Goal: Task Accomplishment & Management: Manage account settings

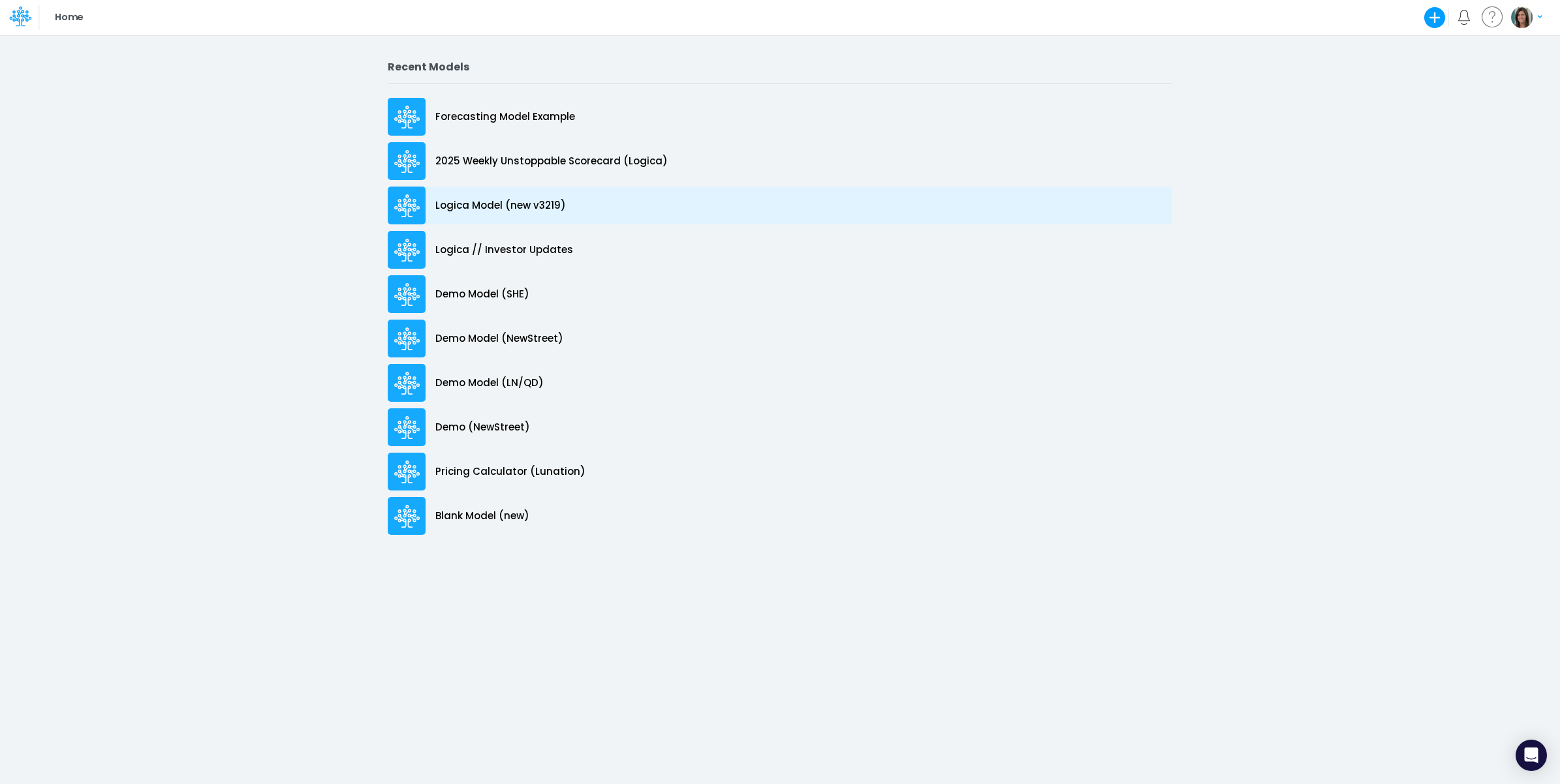
click at [576, 201] on div "Logica Model (new v3219)" at bounding box center [780, 206] width 784 height 38
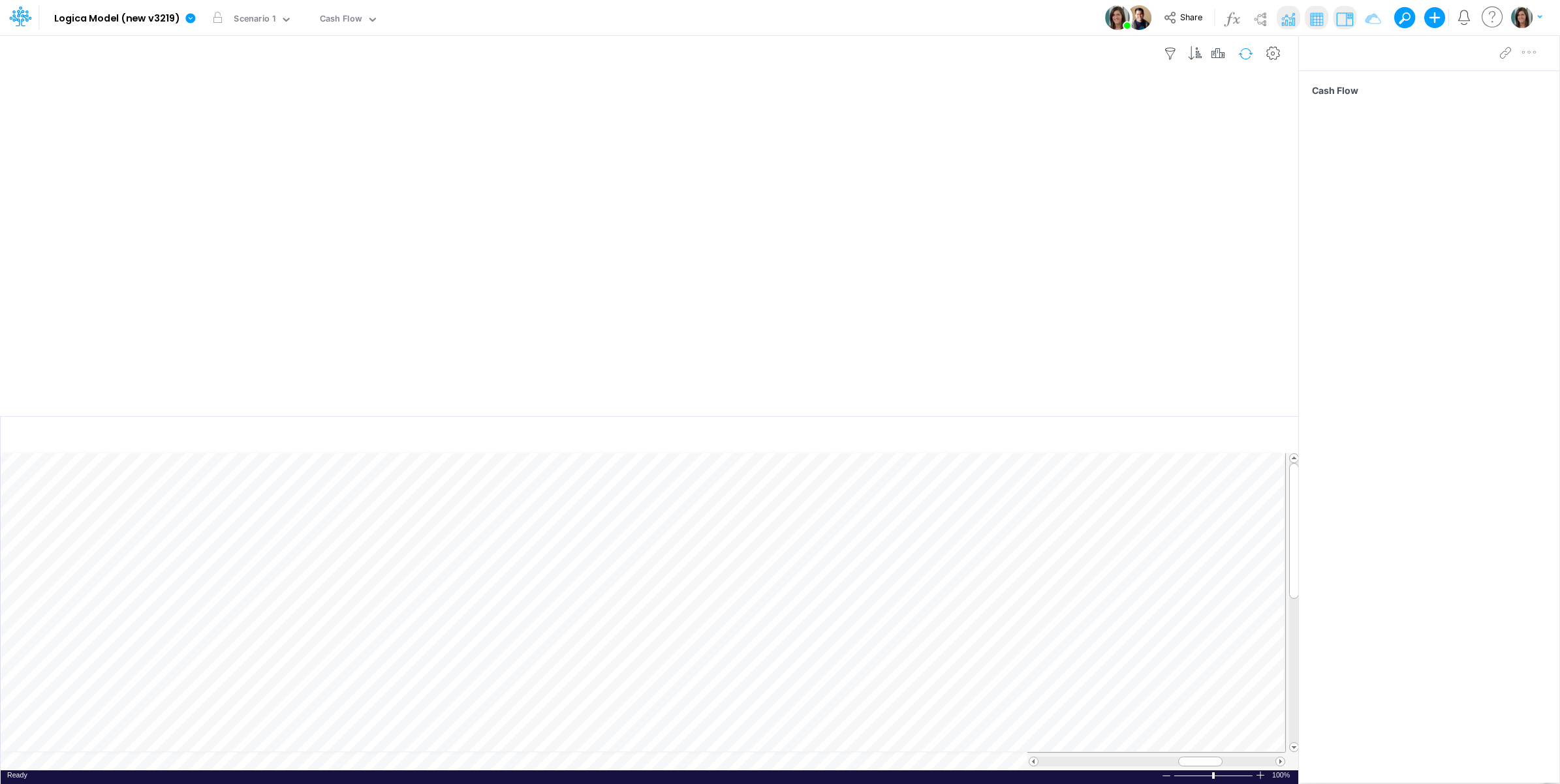
click at [1241, 54] on button "button" at bounding box center [1246, 53] width 31 height 23
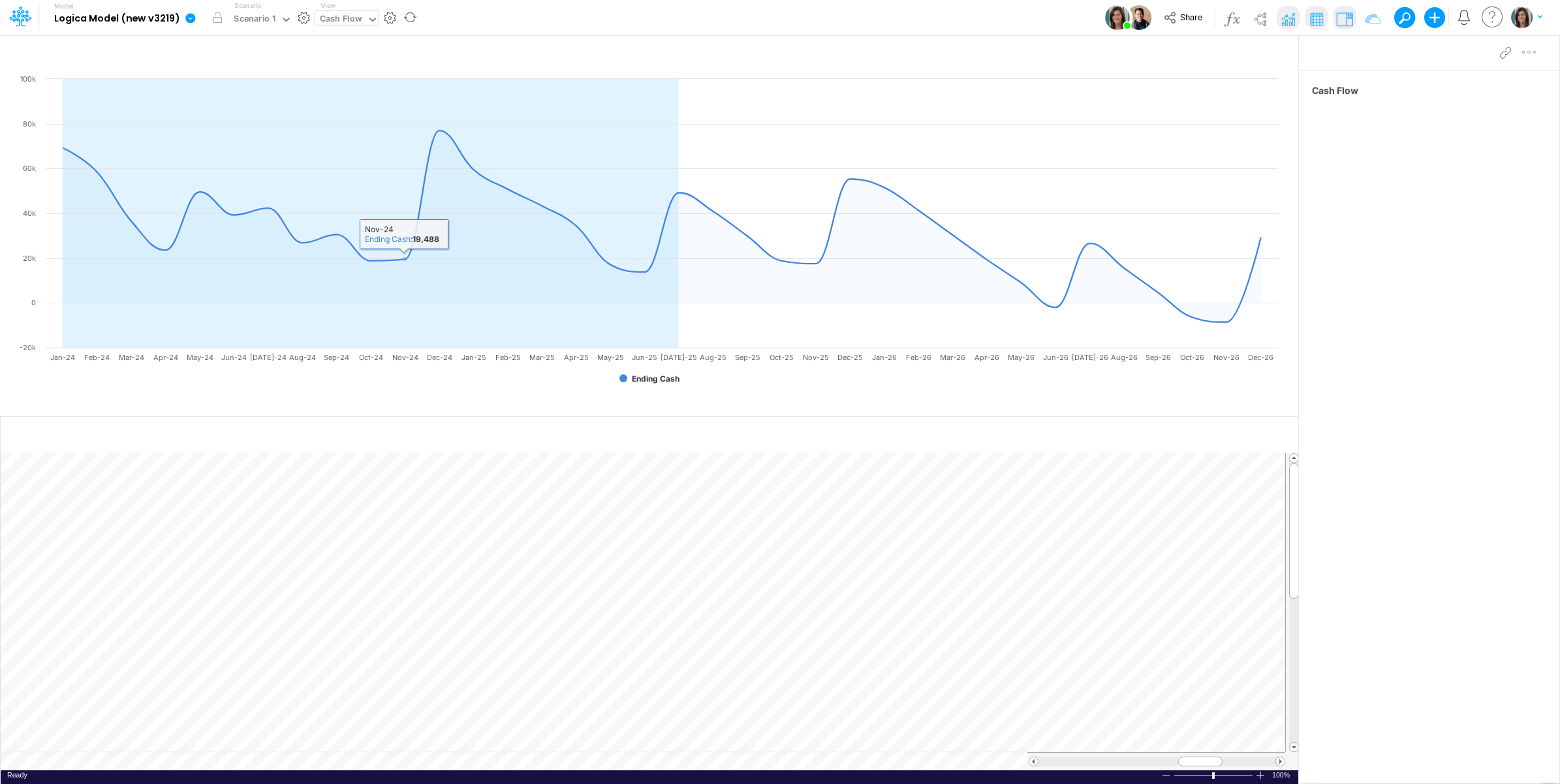
click at [363, 23] on div "Cash Flow" at bounding box center [341, 20] width 51 height 20
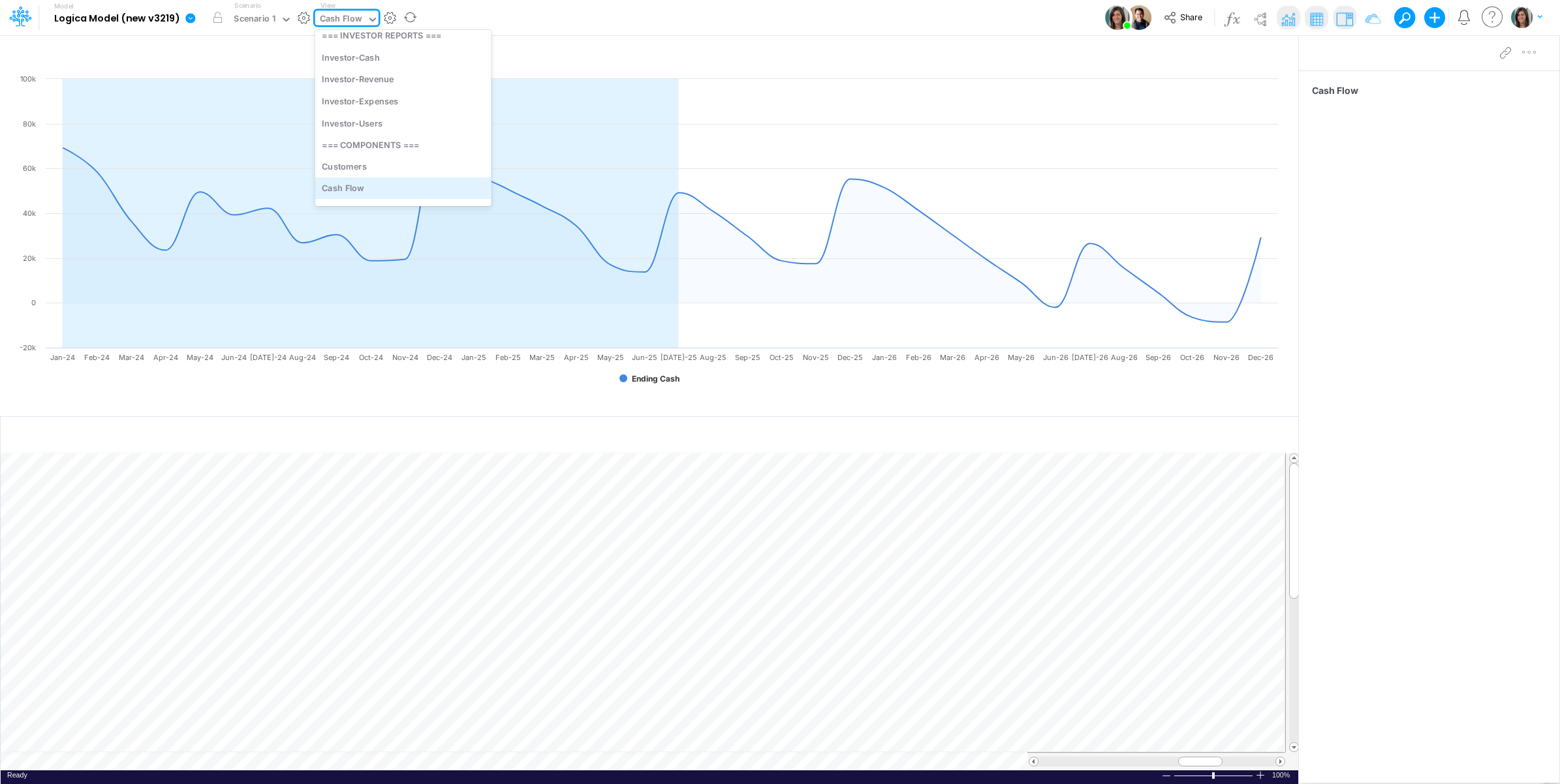
scroll to position [171, 0]
click at [370, 107] on div "Customers" at bounding box center [403, 107] width 176 height 22
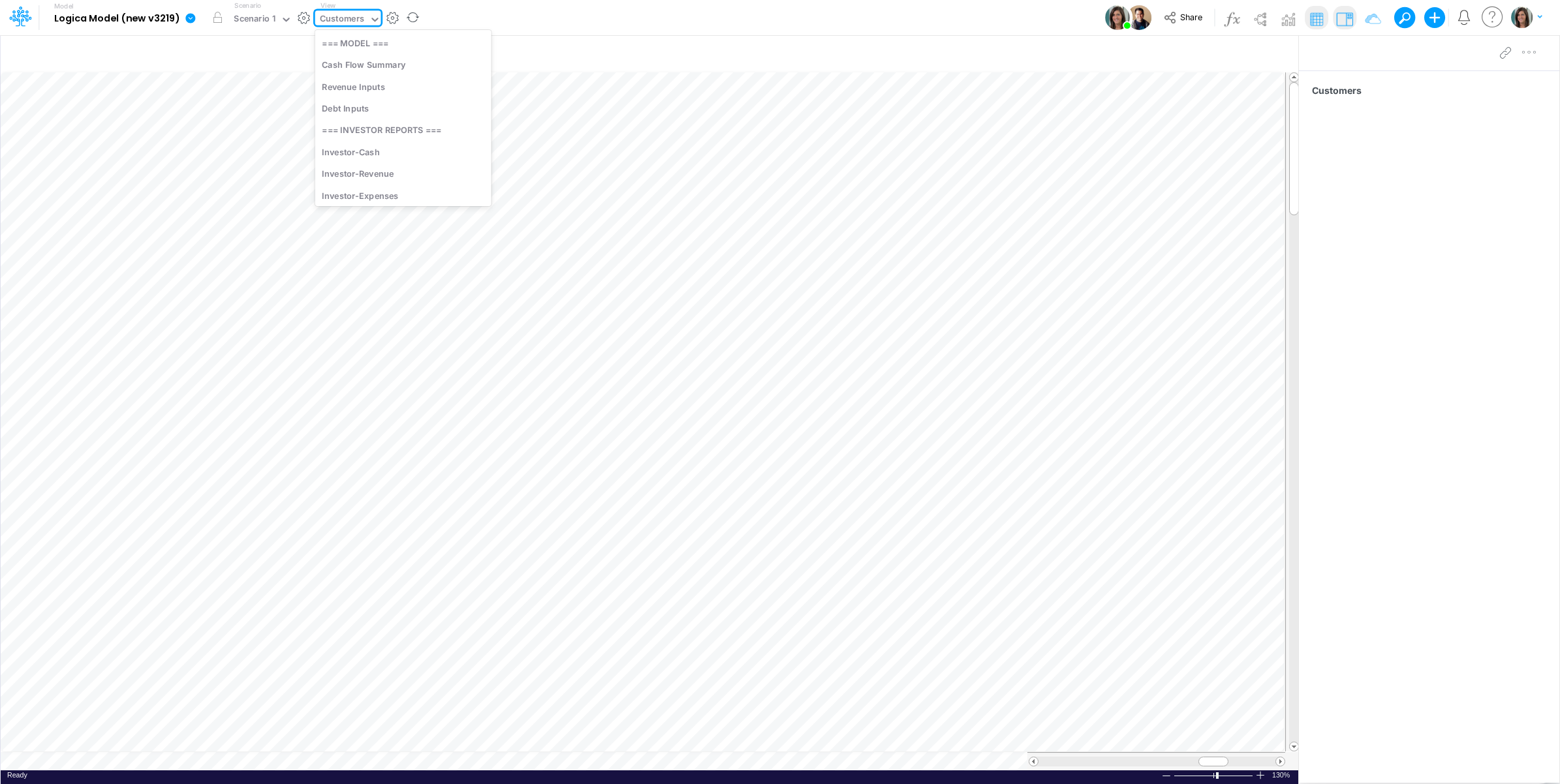
click at [343, 11] on div "Customers" at bounding box center [342, 20] width 54 height 20
click at [389, 175] on div "Investor-Revenue" at bounding box center [403, 174] width 176 height 22
type input "Revenue"
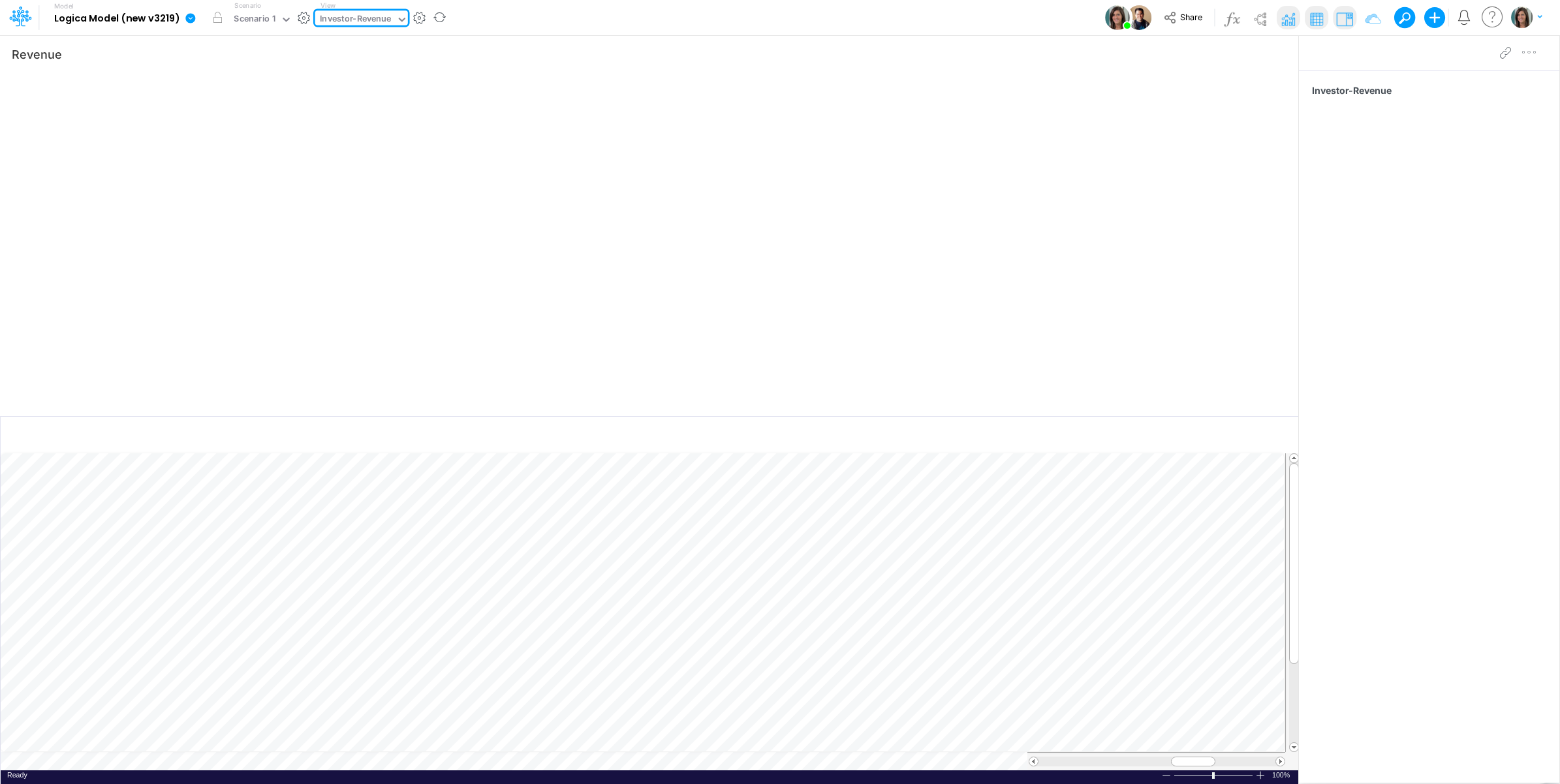
click at [362, 25] on div "Investor-Revenue" at bounding box center [356, 20] width 72 height 15
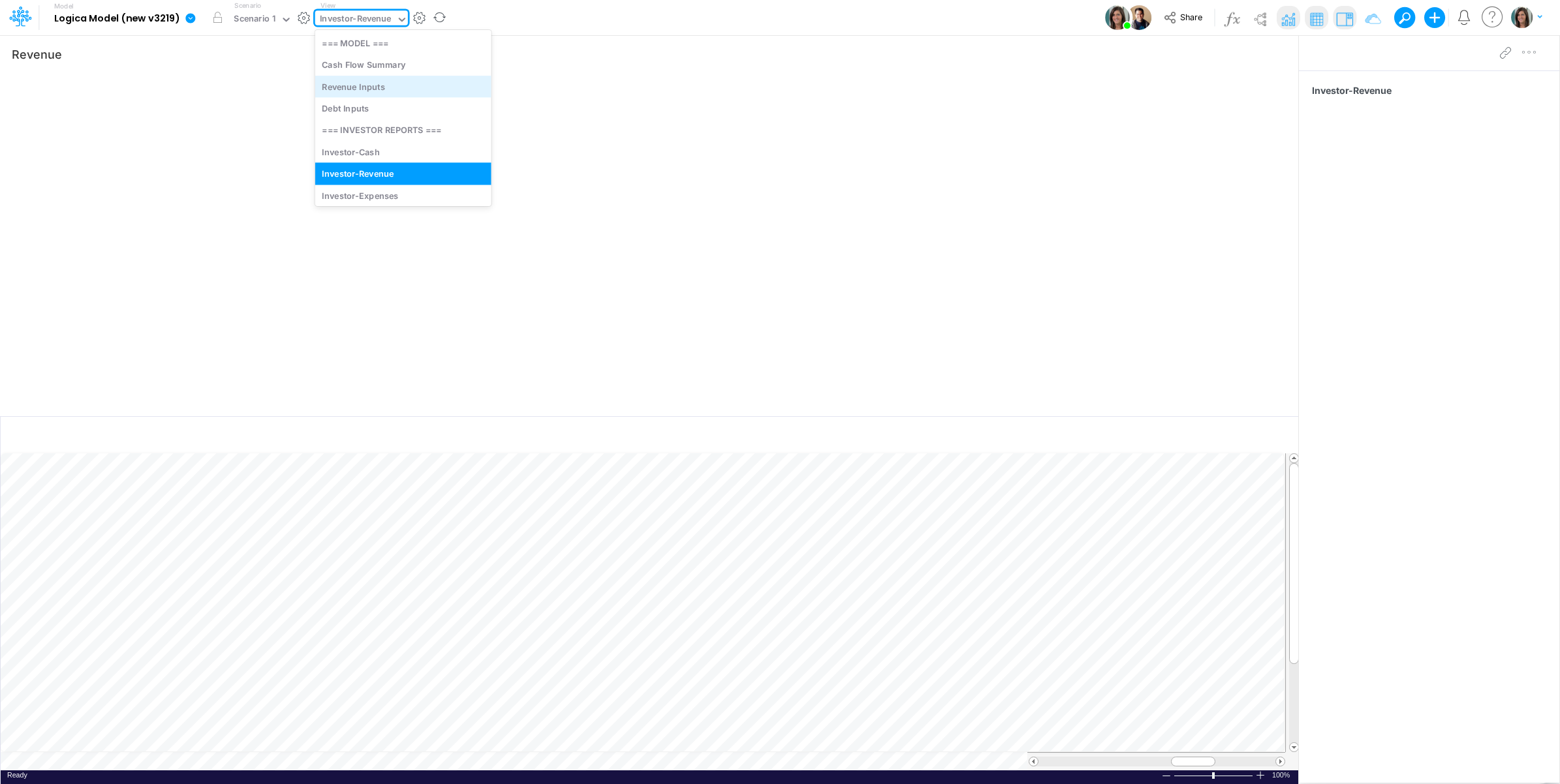
click at [402, 84] on div "Revenue Inputs" at bounding box center [403, 86] width 176 height 22
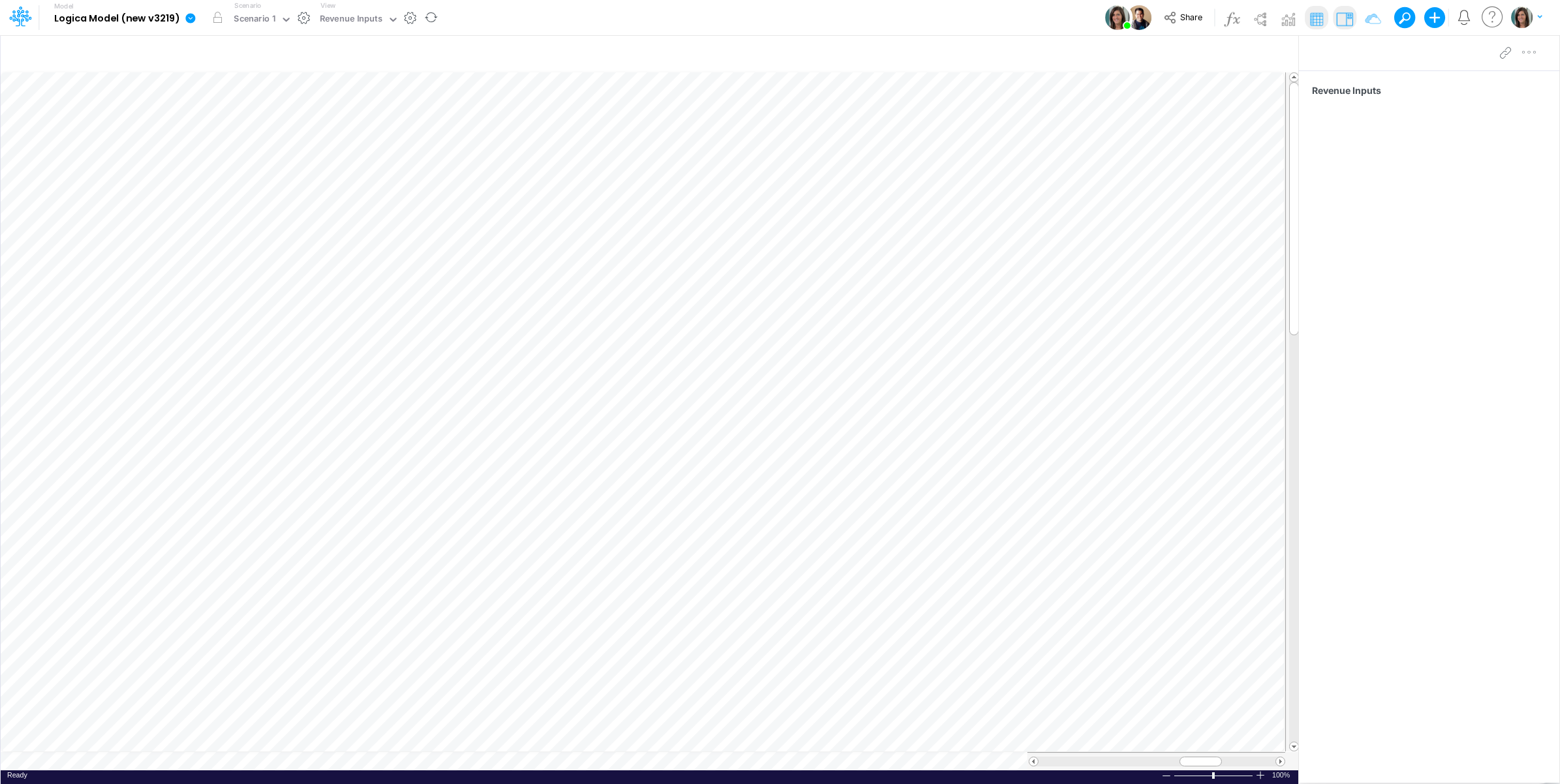
click at [501, 11] on div "Model Logica Model (new v3219) Edit model settings Duplicate Import QuickBooks …" at bounding box center [780, 18] width 1404 height 35
click at [320, 14] on div "Revenue Inputs" at bounding box center [351, 20] width 63 height 15
click at [498, 17] on div "Model Logica Model (new v3219) Edit model settings Duplicate Import QuickBooks …" at bounding box center [780, 18] width 1404 height 35
click at [406, 18] on button "button" at bounding box center [411, 18] width 14 height 14
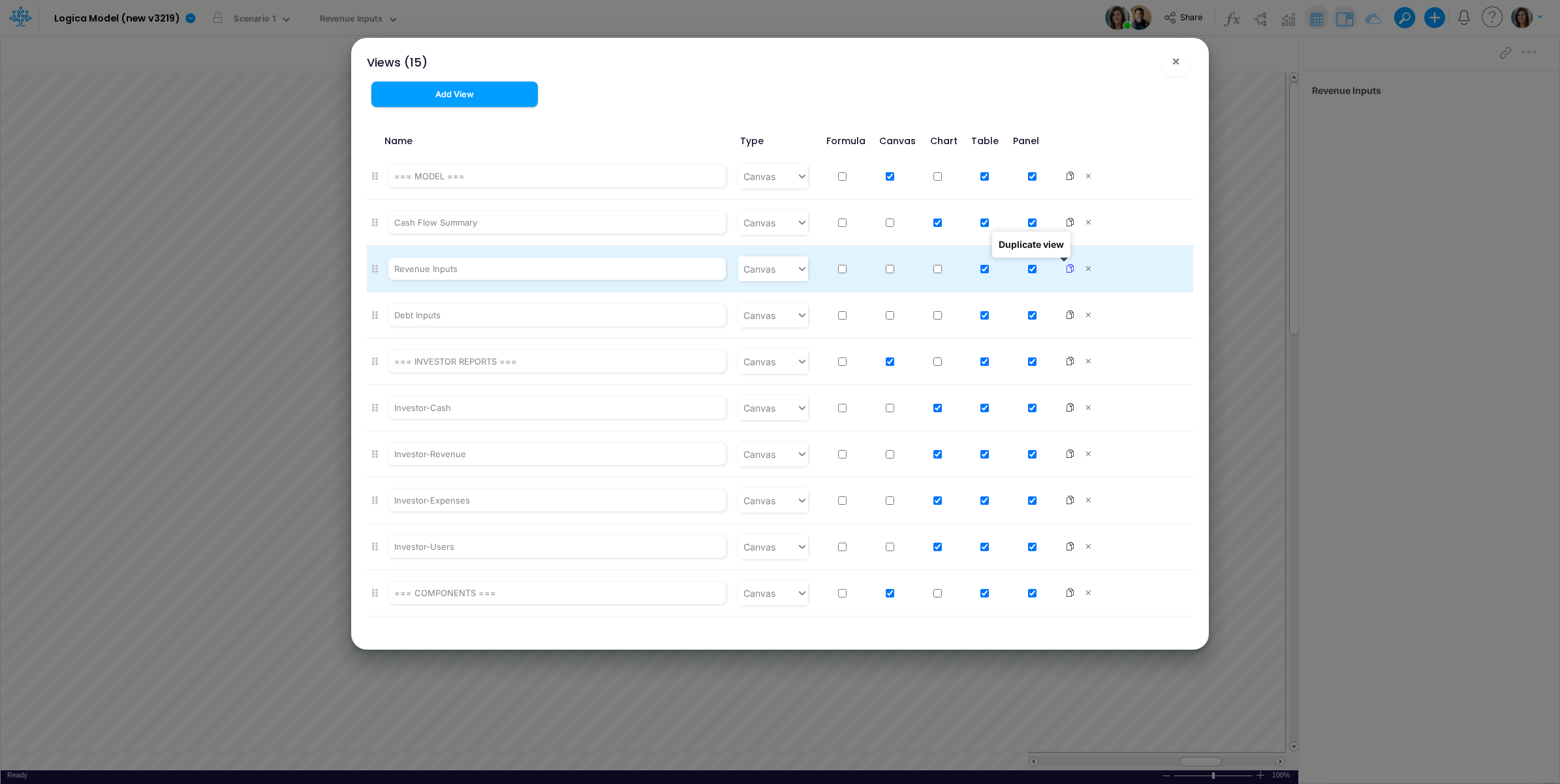
click at [1065, 265] on icon at bounding box center [1070, 268] width 9 height 9
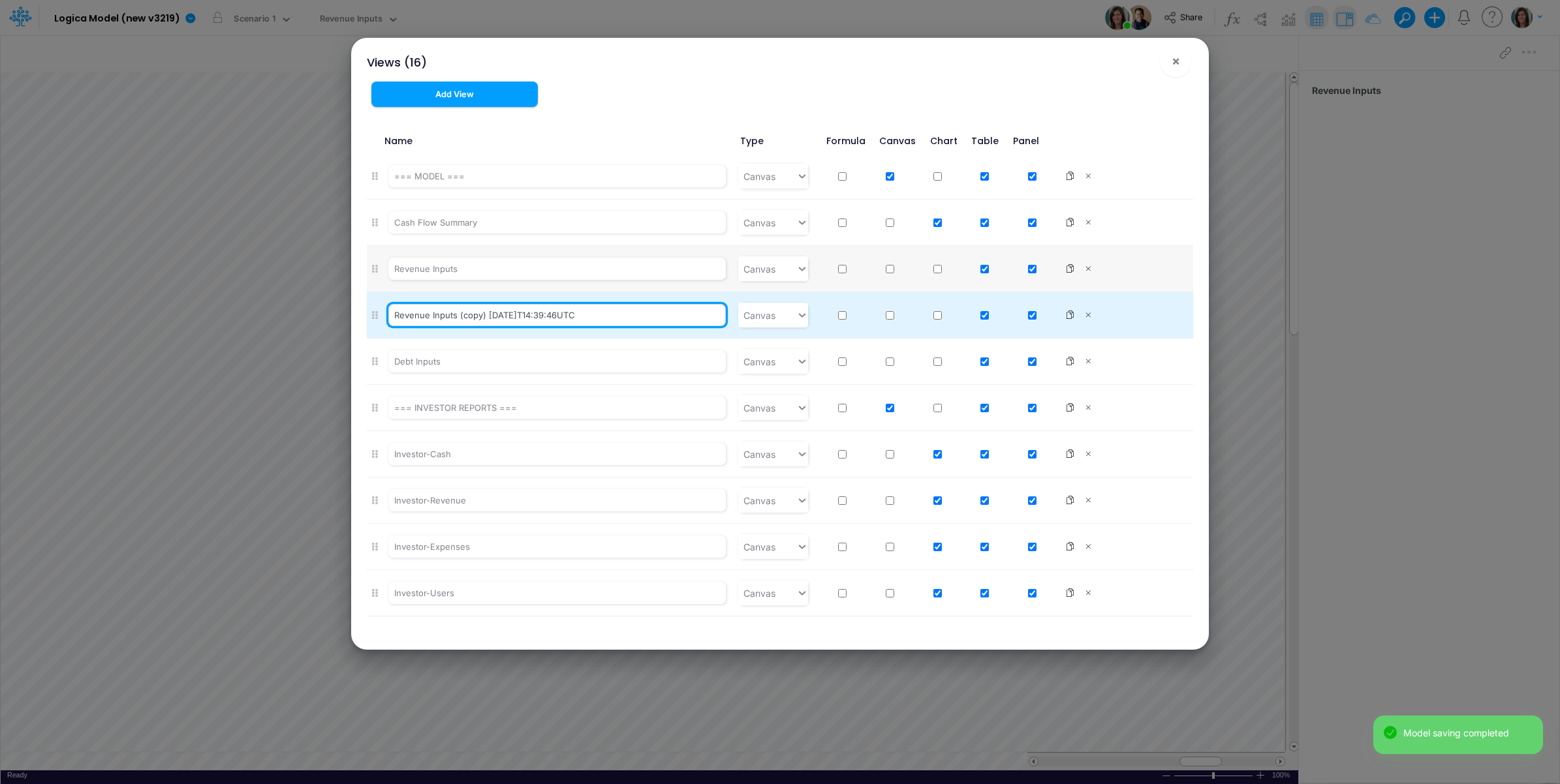
drag, startPoint x: 432, startPoint y: 316, endPoint x: 657, endPoint y: 308, distance: 225.1
click at [657, 308] on input "Revenue Inputs (copy) [DATE]T14:39:46UTC" at bounding box center [557, 315] width 337 height 22
type input "Revenue Summary"
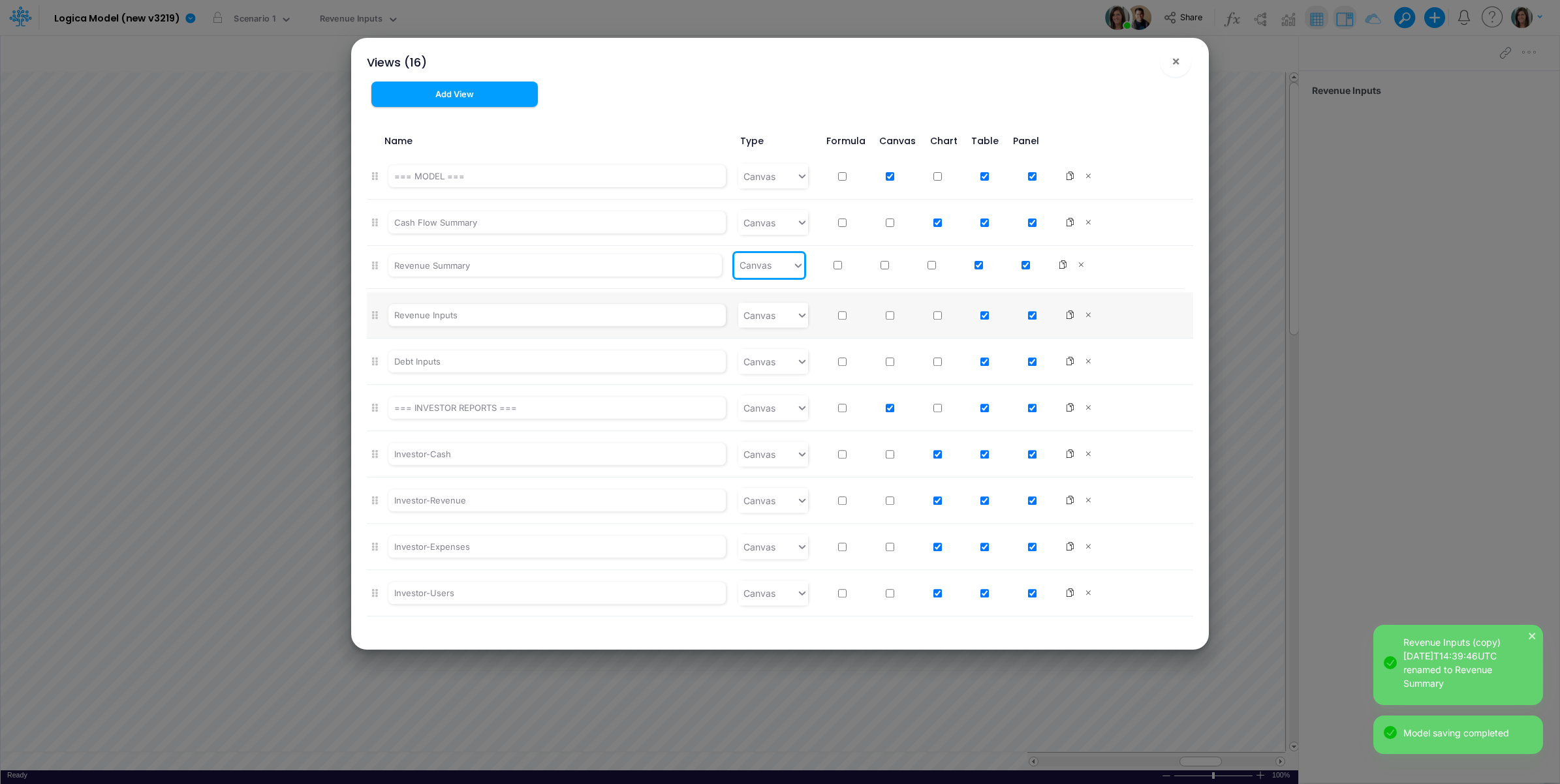
drag, startPoint x: 376, startPoint y: 315, endPoint x: 377, endPoint y: 261, distance: 54.0
click at [377, 261] on ul "=== MODEL === Canvas Cash Flow Summary Canvas Revenue Inputs Canvas Revenue Sum…" at bounding box center [780, 388] width 827 height 471
click at [1178, 59] on span "×" at bounding box center [1176, 60] width 8 height 15
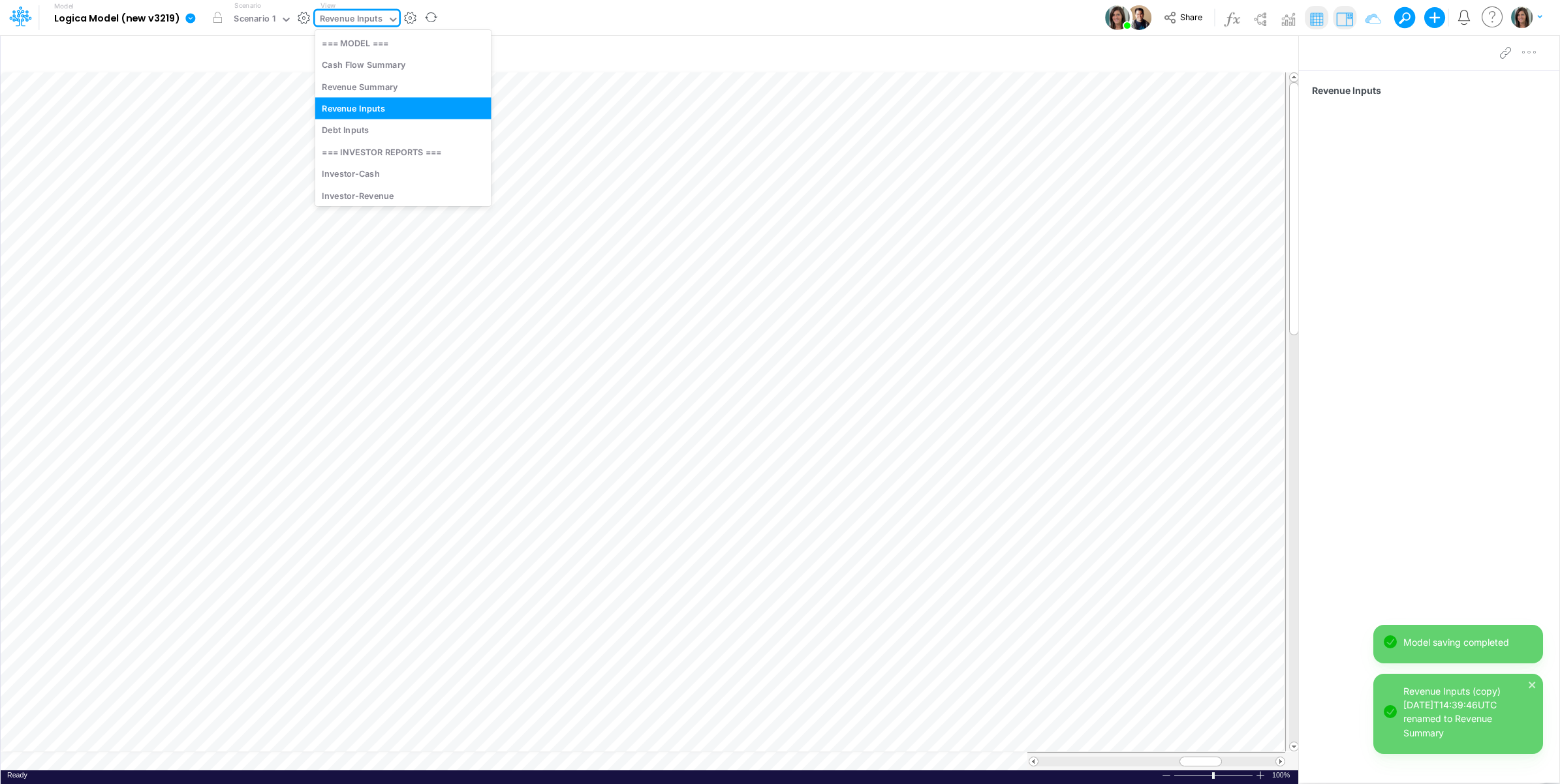
click at [346, 17] on div "Revenue Inputs" at bounding box center [351, 20] width 63 height 15
click at [353, 79] on div "Revenue Summary" at bounding box center [403, 86] width 176 height 22
click at [1131, 48] on icon "button" at bounding box center [1129, 55] width 20 height 14
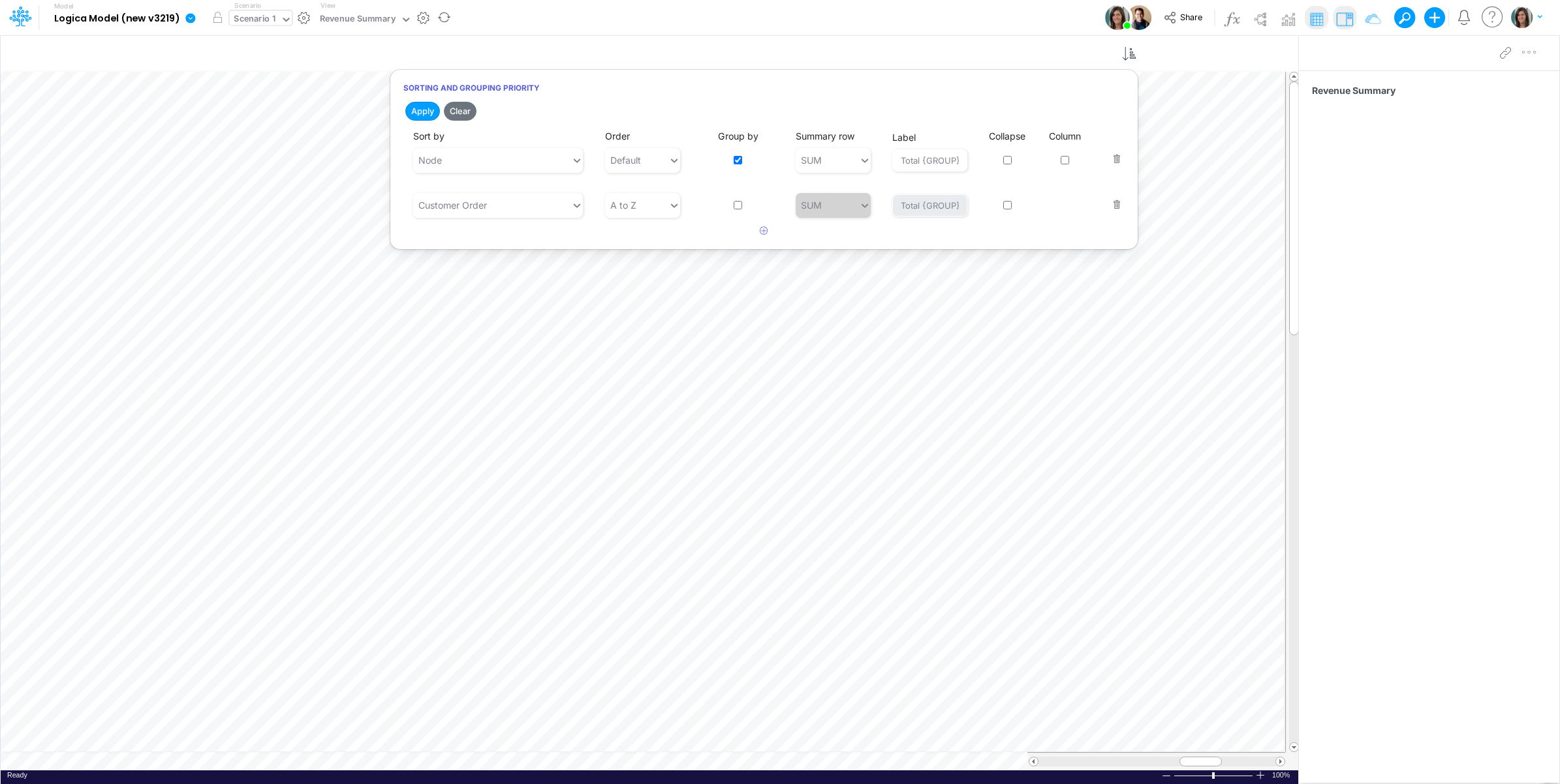
drag, startPoint x: 817, startPoint y: 12, endPoint x: 250, endPoint y: 14, distance: 567.0
click at [814, 12] on div "Model Logica Model (new v3219) Edit model settings Duplicate Import QuickBooks …" at bounding box center [780, 18] width 1404 height 35
click at [1230, 51] on icon "button" at bounding box center [1225, 55] width 20 height 14
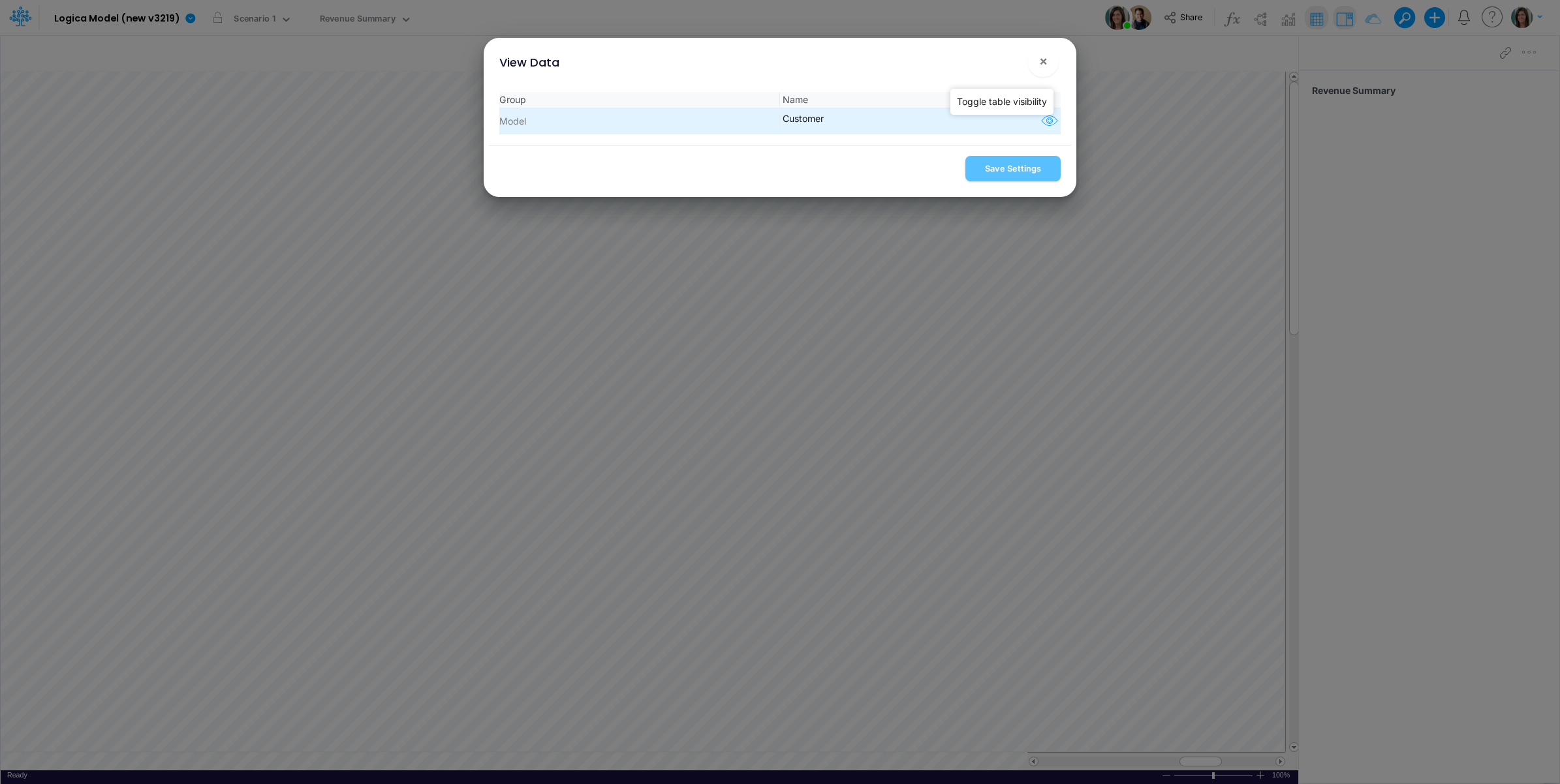
click at [1044, 115] on icon "button" at bounding box center [1050, 122] width 20 height 17
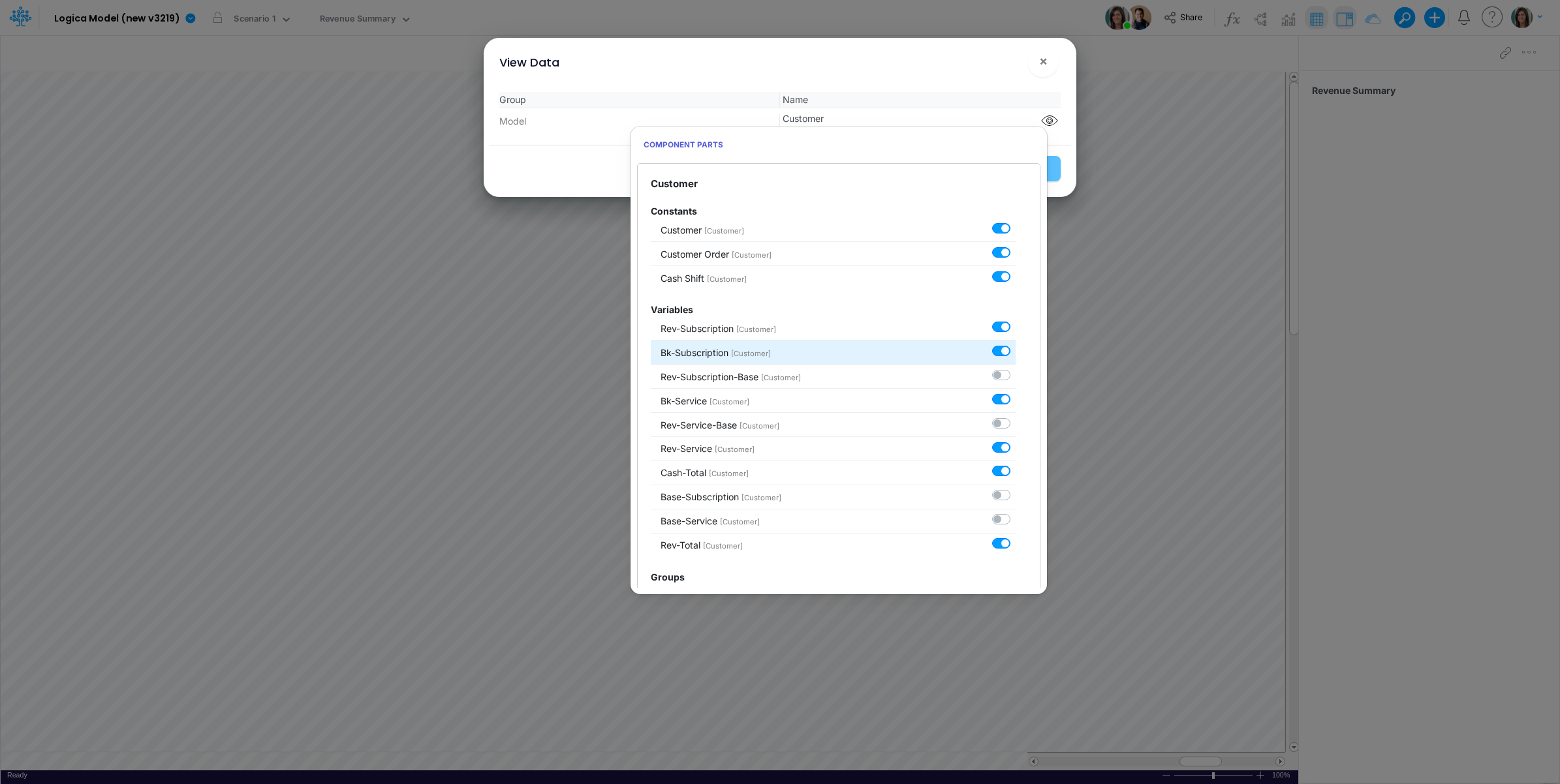
click at [1015, 344] on label at bounding box center [1015, 344] width 0 height 0
click at [1015, 351] on input "checkbox" at bounding box center [1020, 348] width 8 height 8
checkbox input "false"
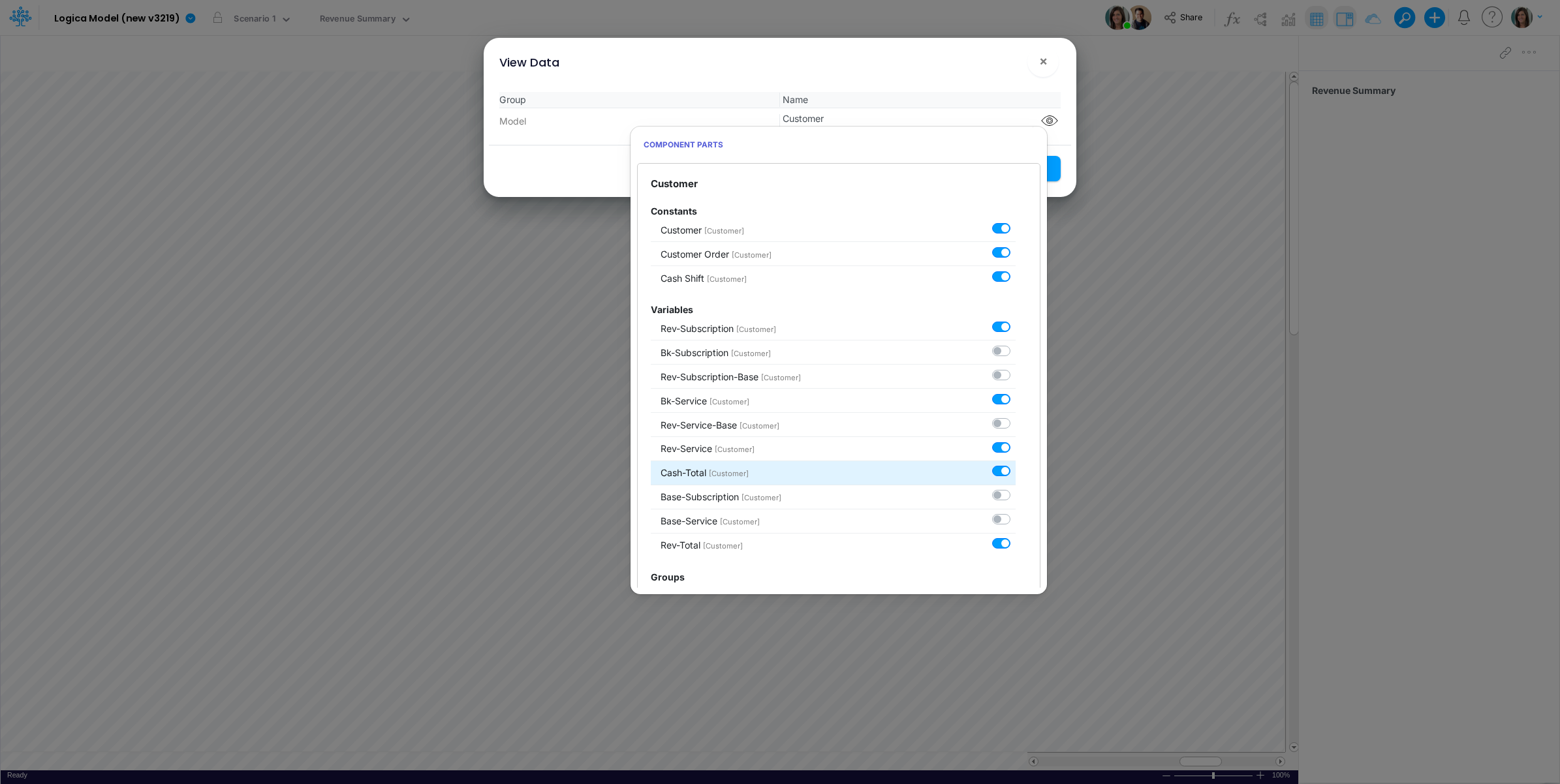
click at [1015, 464] on label at bounding box center [1015, 464] width 0 height 0
click at [1015, 473] on input "checkbox" at bounding box center [1020, 469] width 8 height 8
checkbox input "false"
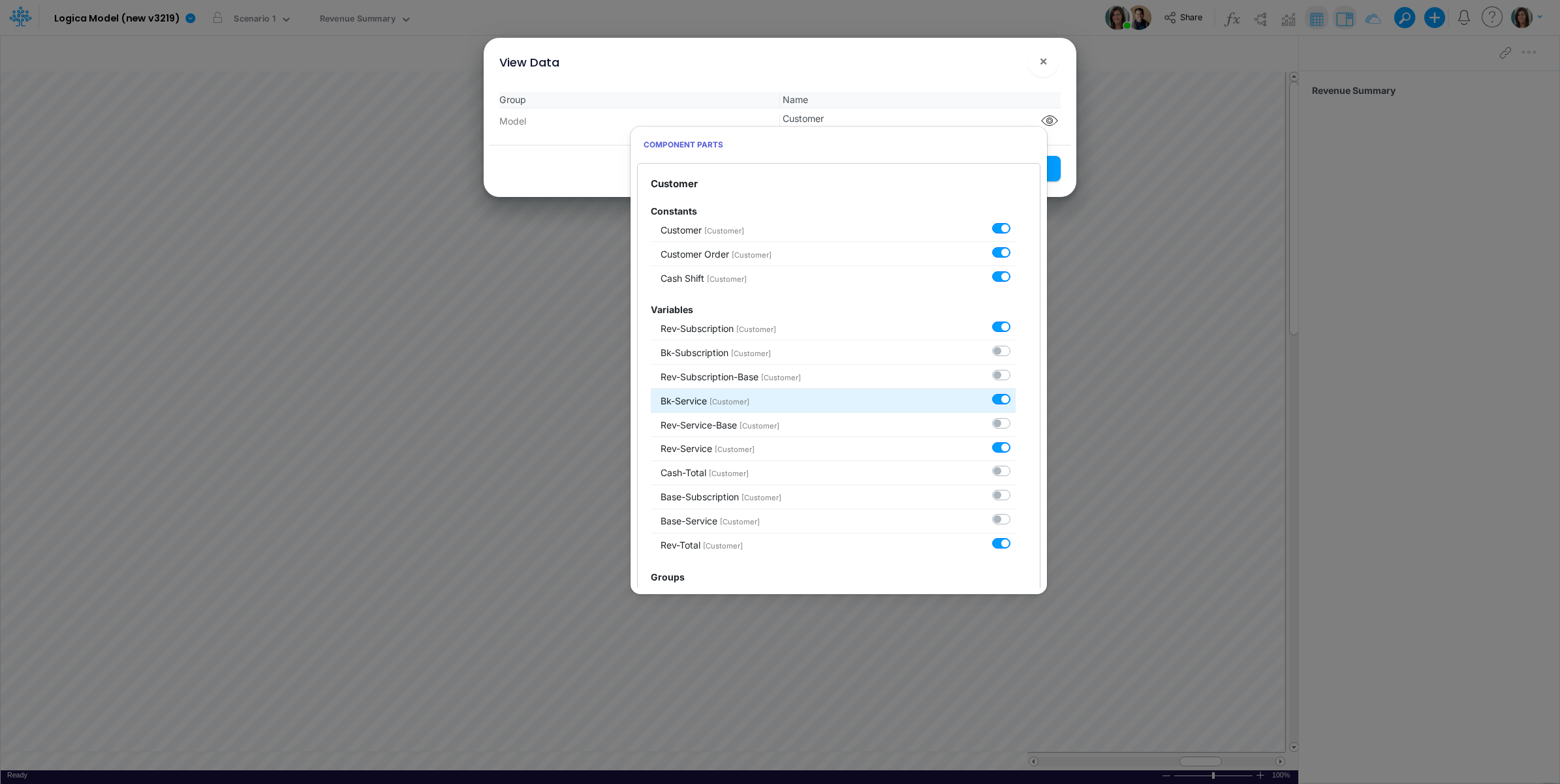
click at [1015, 392] on label at bounding box center [1015, 392] width 0 height 0
click at [1015, 398] on input "checkbox" at bounding box center [1020, 396] width 8 height 8
checkbox input "false"
click at [1003, 58] on div "View Data ×" at bounding box center [780, 60] width 582 height 44
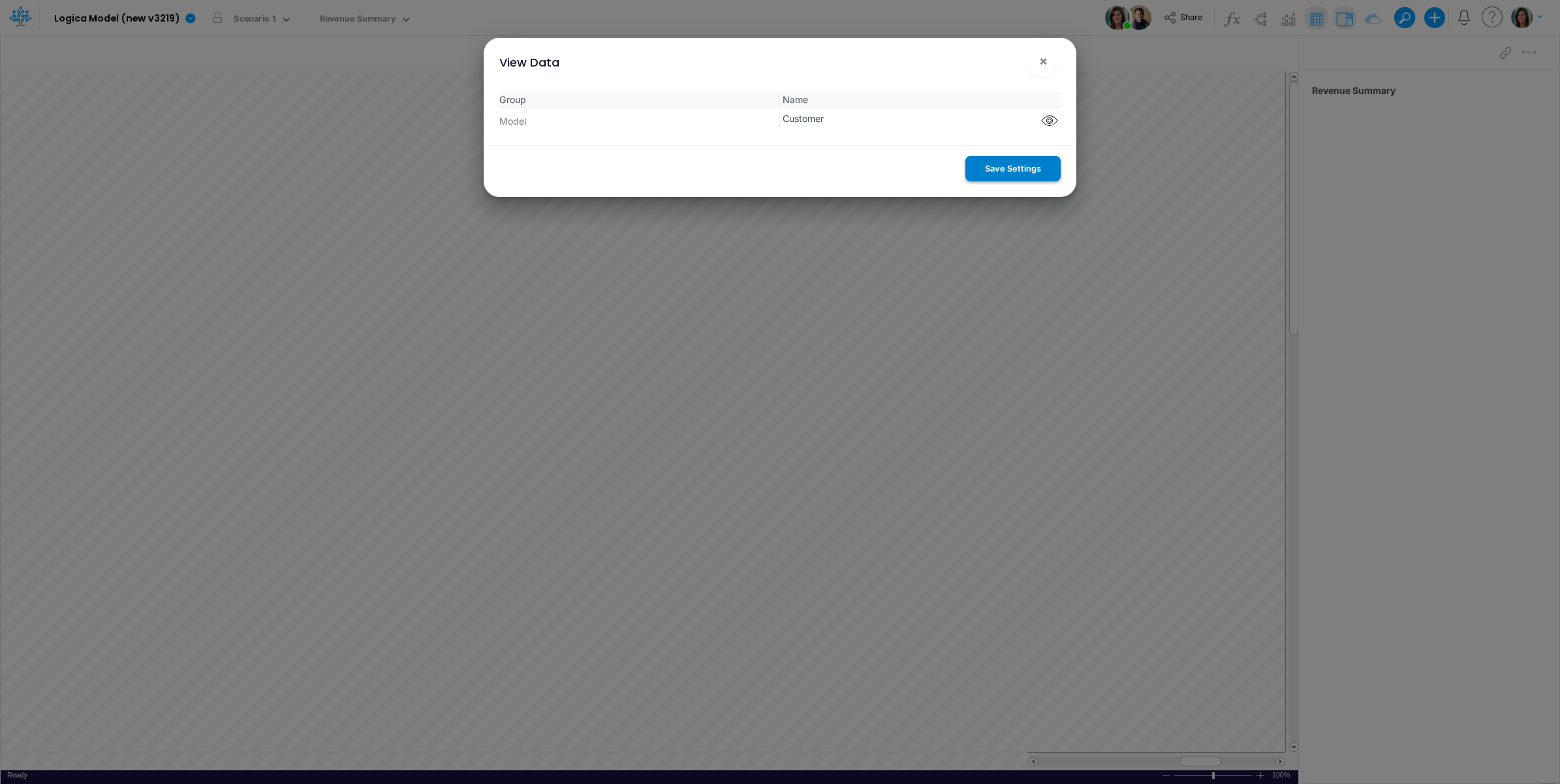
click at [1007, 167] on button "Save Settings" at bounding box center [1013, 169] width 96 height 25
click at [1043, 66] on span "×" at bounding box center [1044, 60] width 8 height 15
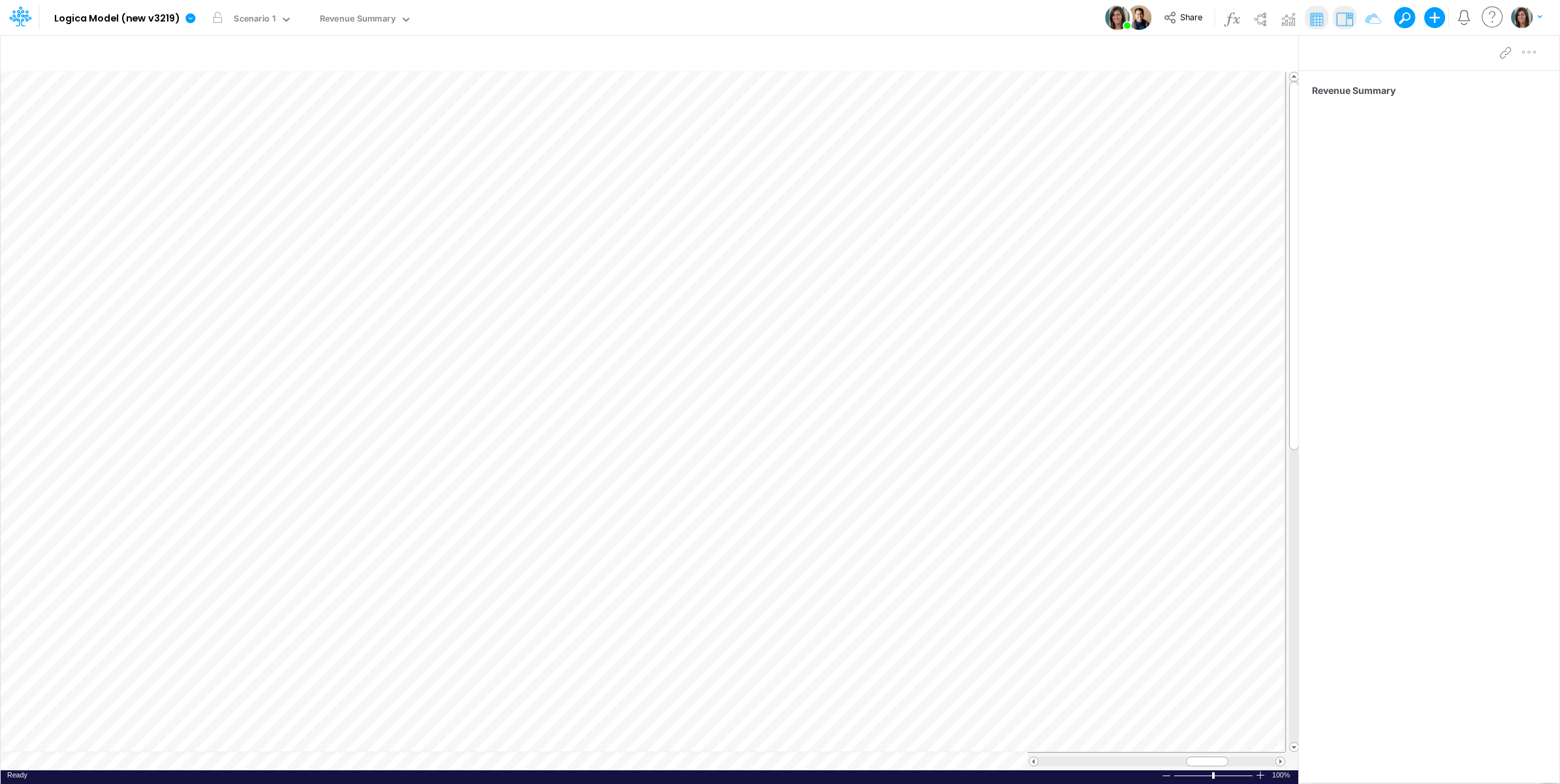
scroll to position [0, 1]
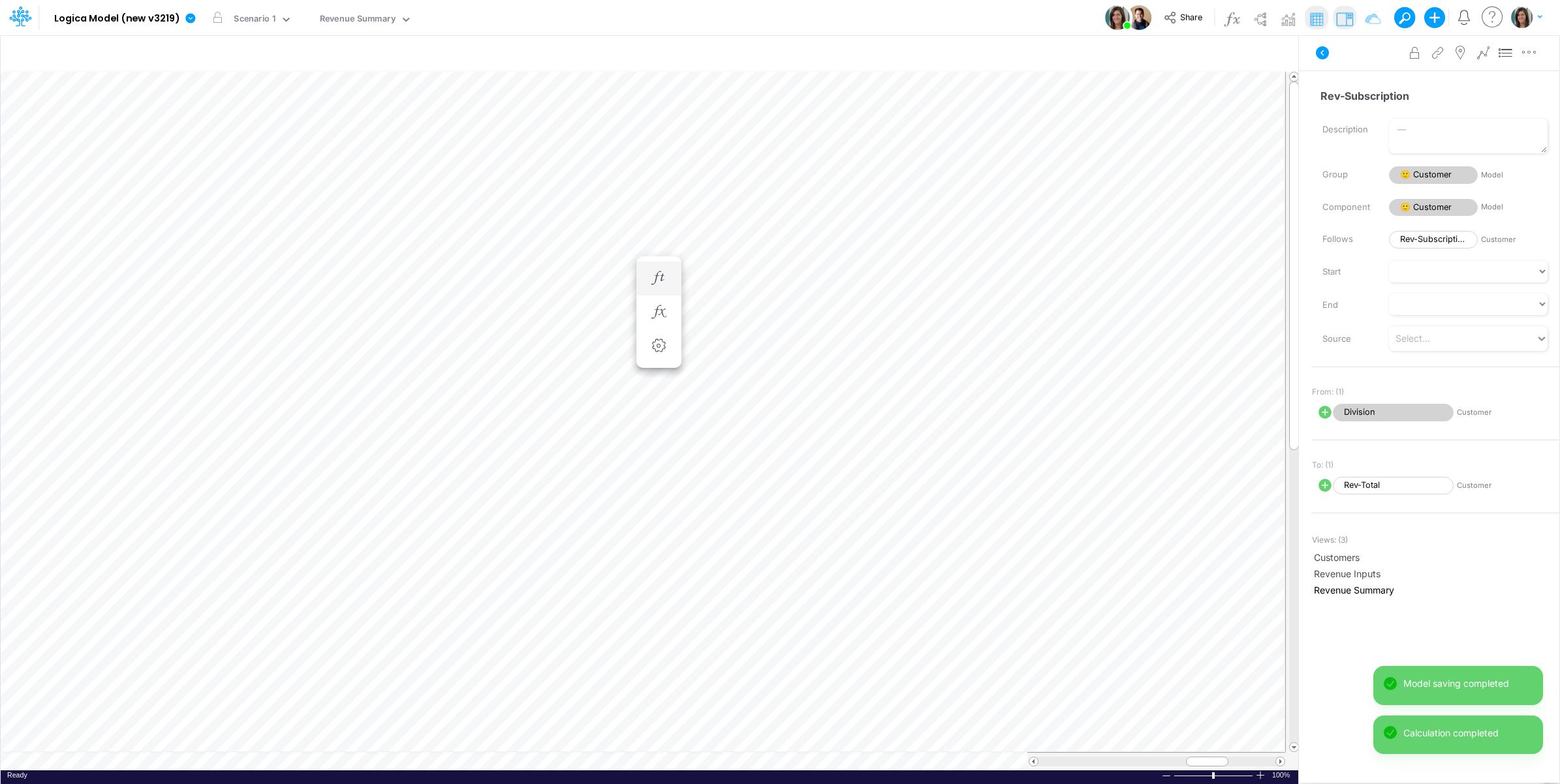
scroll to position [0, 1]
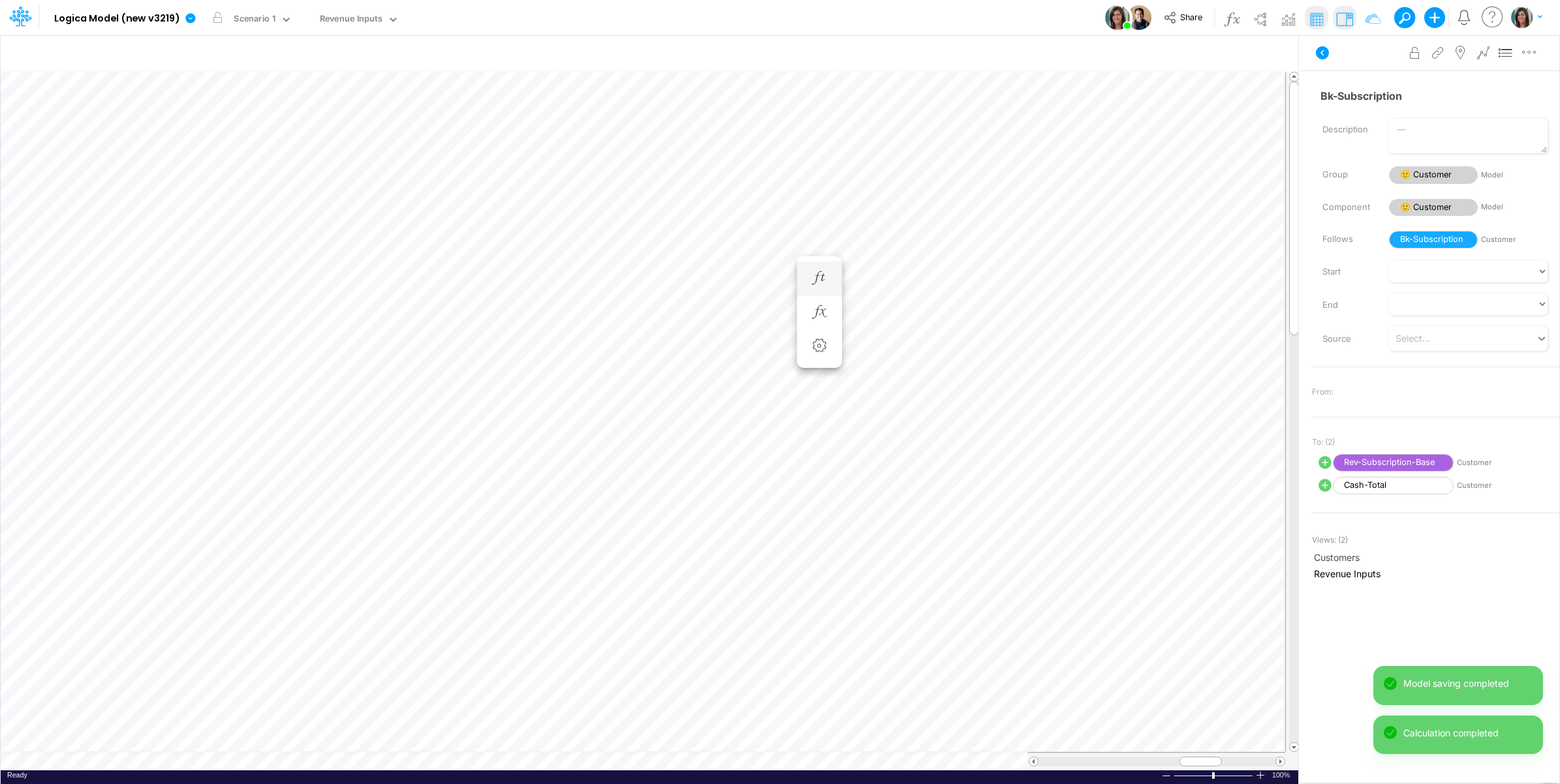
scroll to position [0, 1]
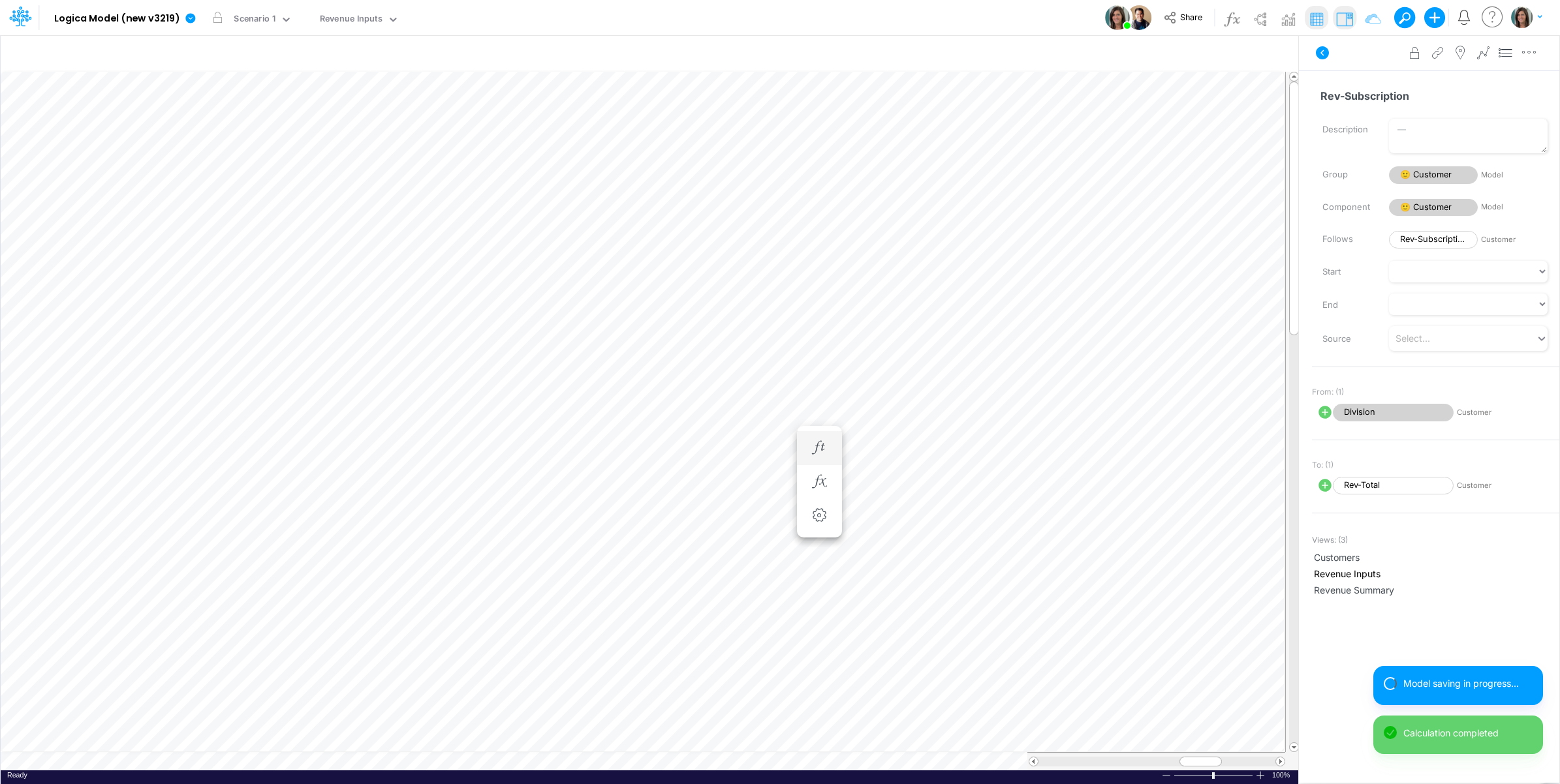
scroll to position [0, 1]
click at [1320, 56] on icon at bounding box center [1322, 53] width 13 height 13
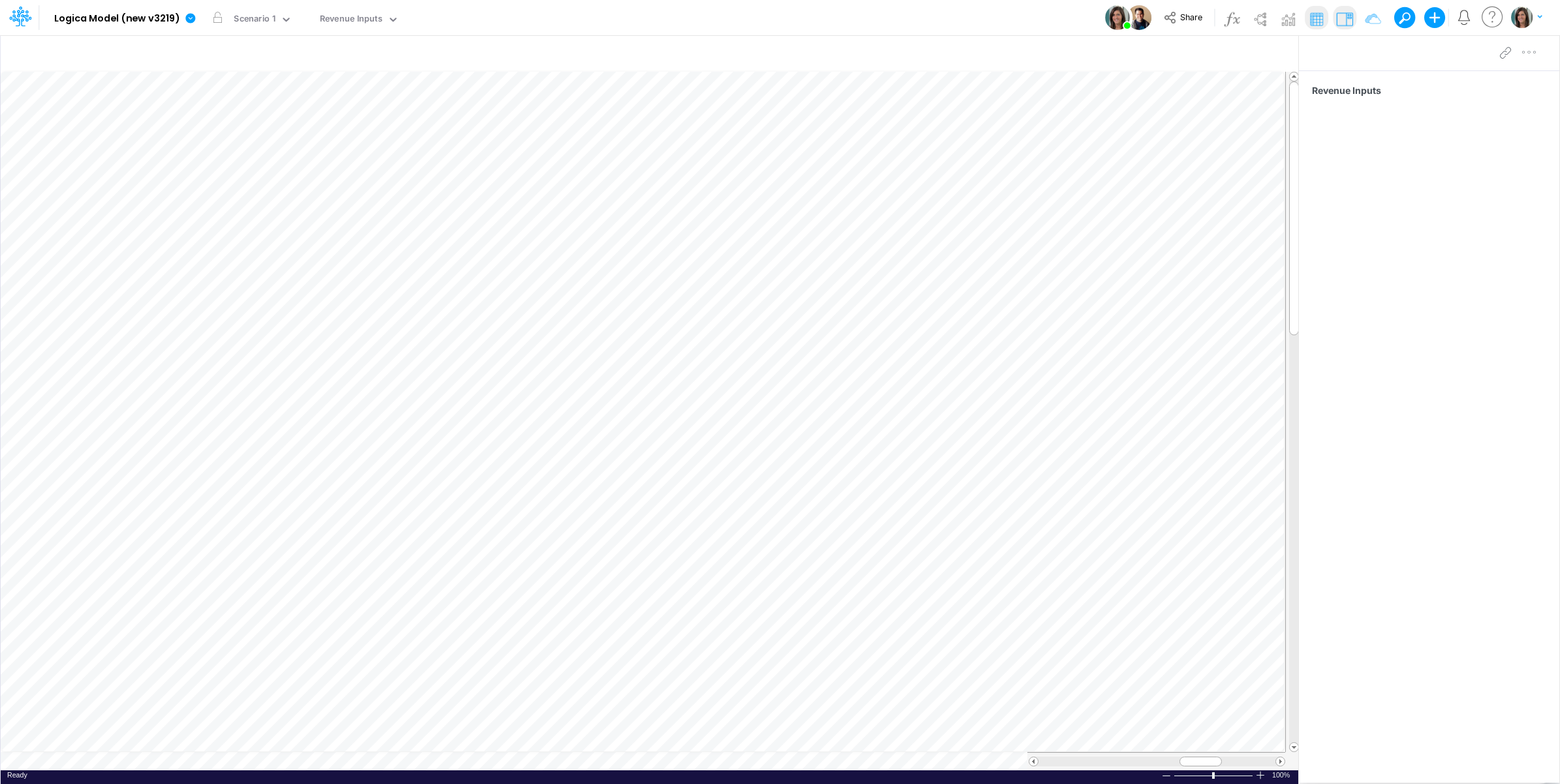
scroll to position [0, 1]
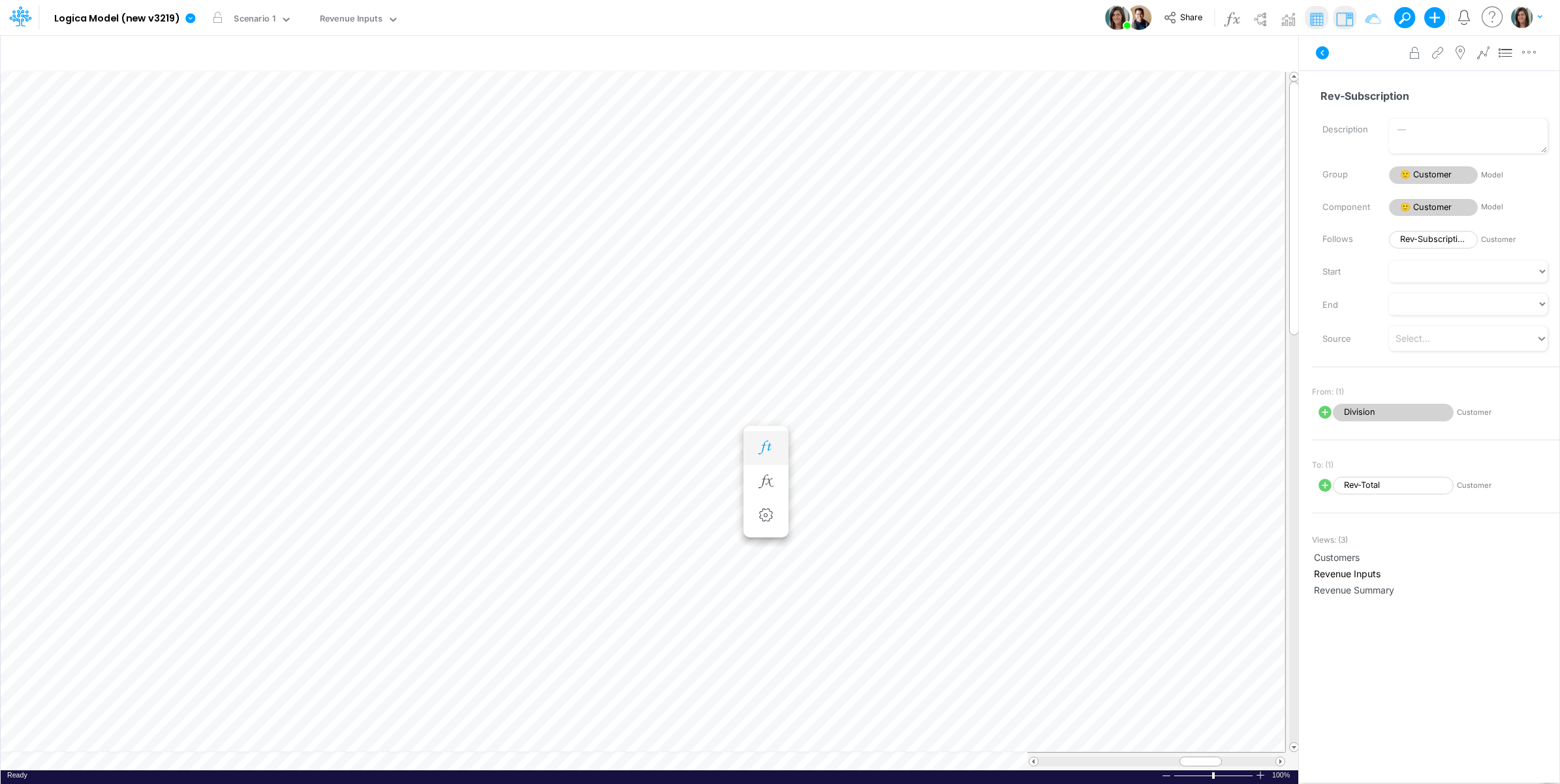
click at [761, 438] on button "button" at bounding box center [766, 447] width 24 height 26
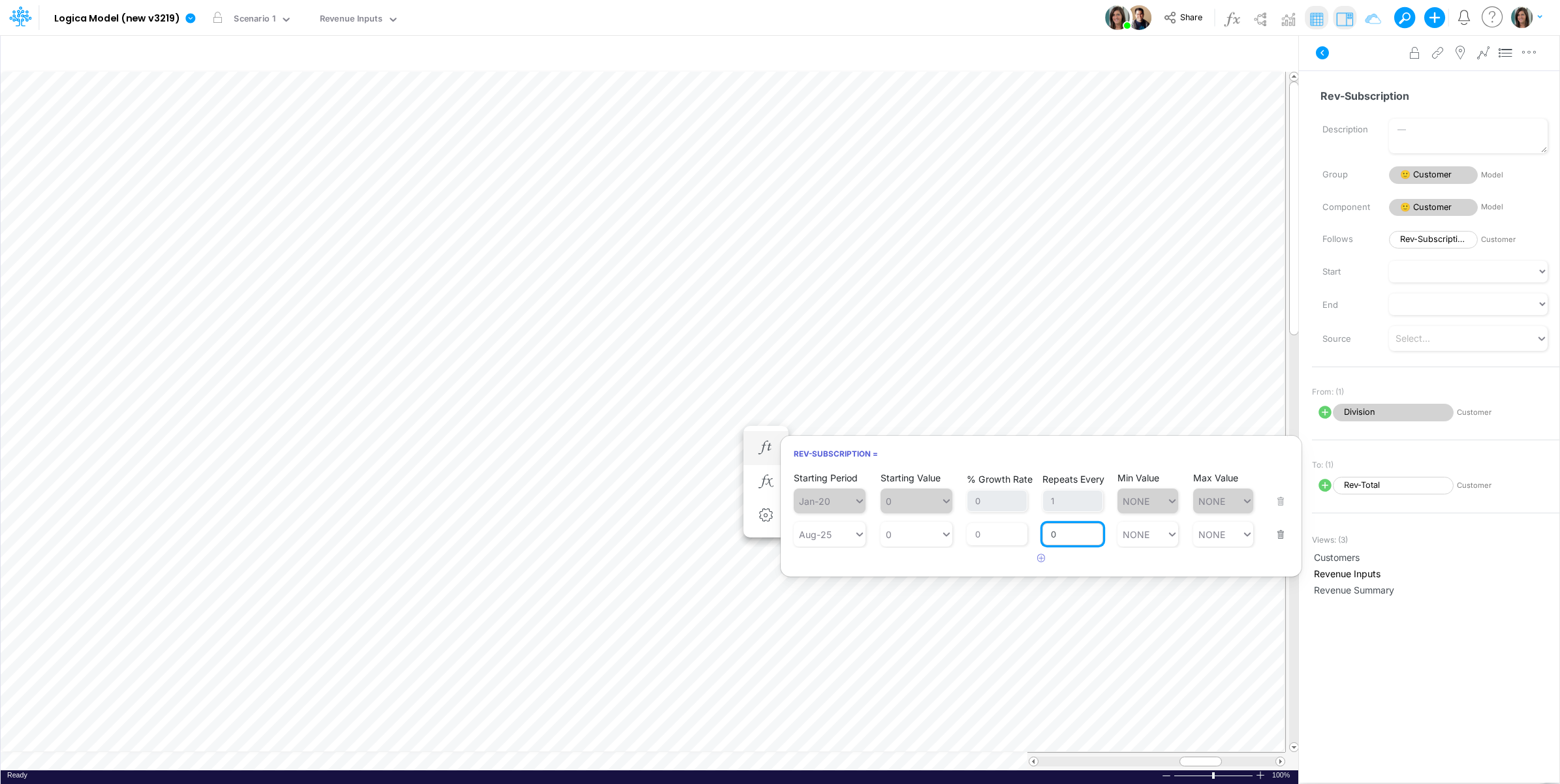
drag, startPoint x: 1061, startPoint y: 532, endPoint x: 1046, endPoint y: 534, distance: 15.1
click at [1046, 532] on input "0" at bounding box center [1072, 535] width 60 height 22
type input "1"
click at [974, 566] on div "Starting Period Jan-20 Starting Value 0 % Growth Rate 0 Repeats Every 1 Min Val…" at bounding box center [1041, 520] width 521 height 99
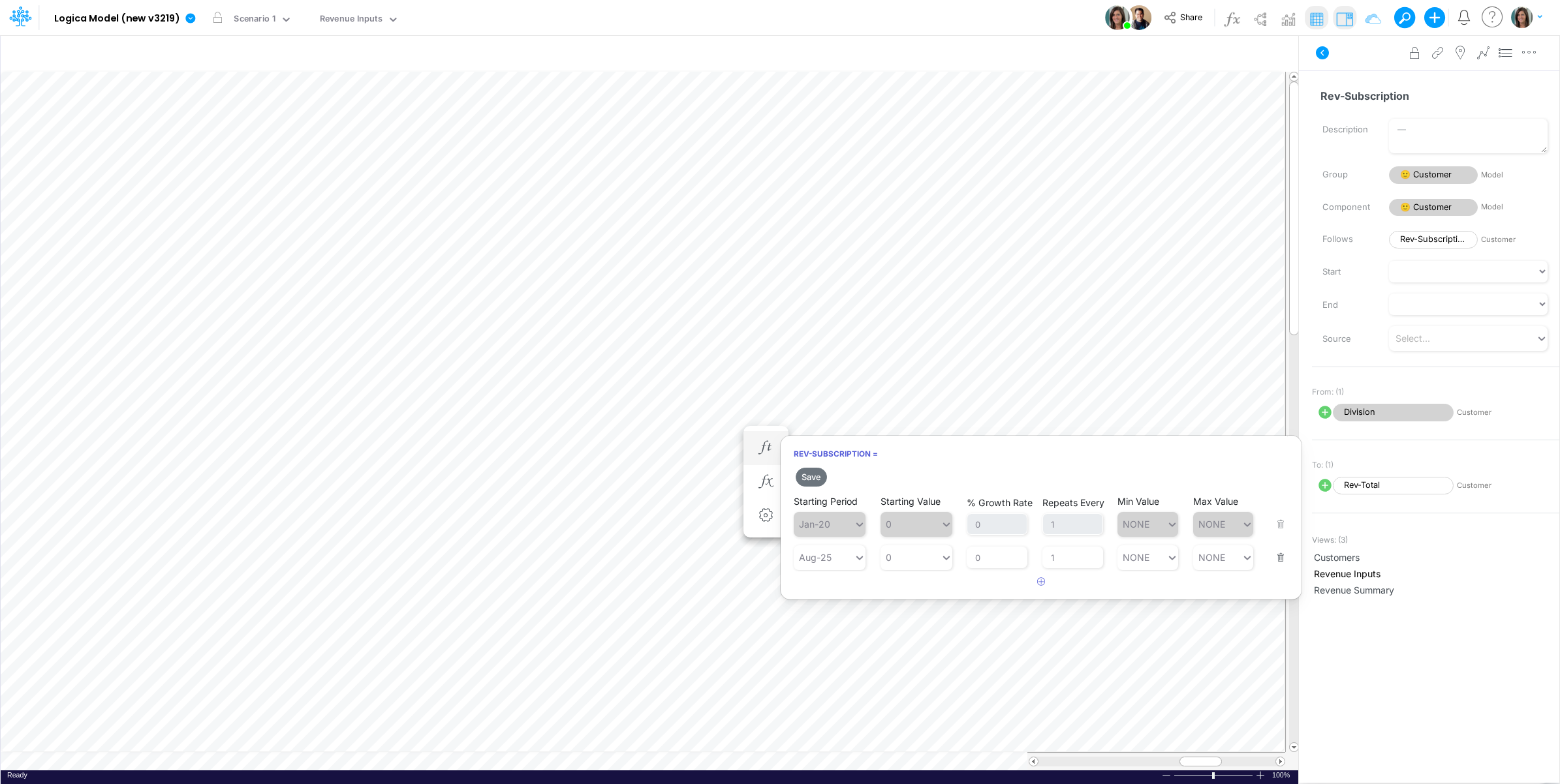
click at [800, 460] on h6 "Rev-Subscription =" at bounding box center [1041, 454] width 521 height 23
click at [811, 473] on button "Save" at bounding box center [811, 477] width 32 height 19
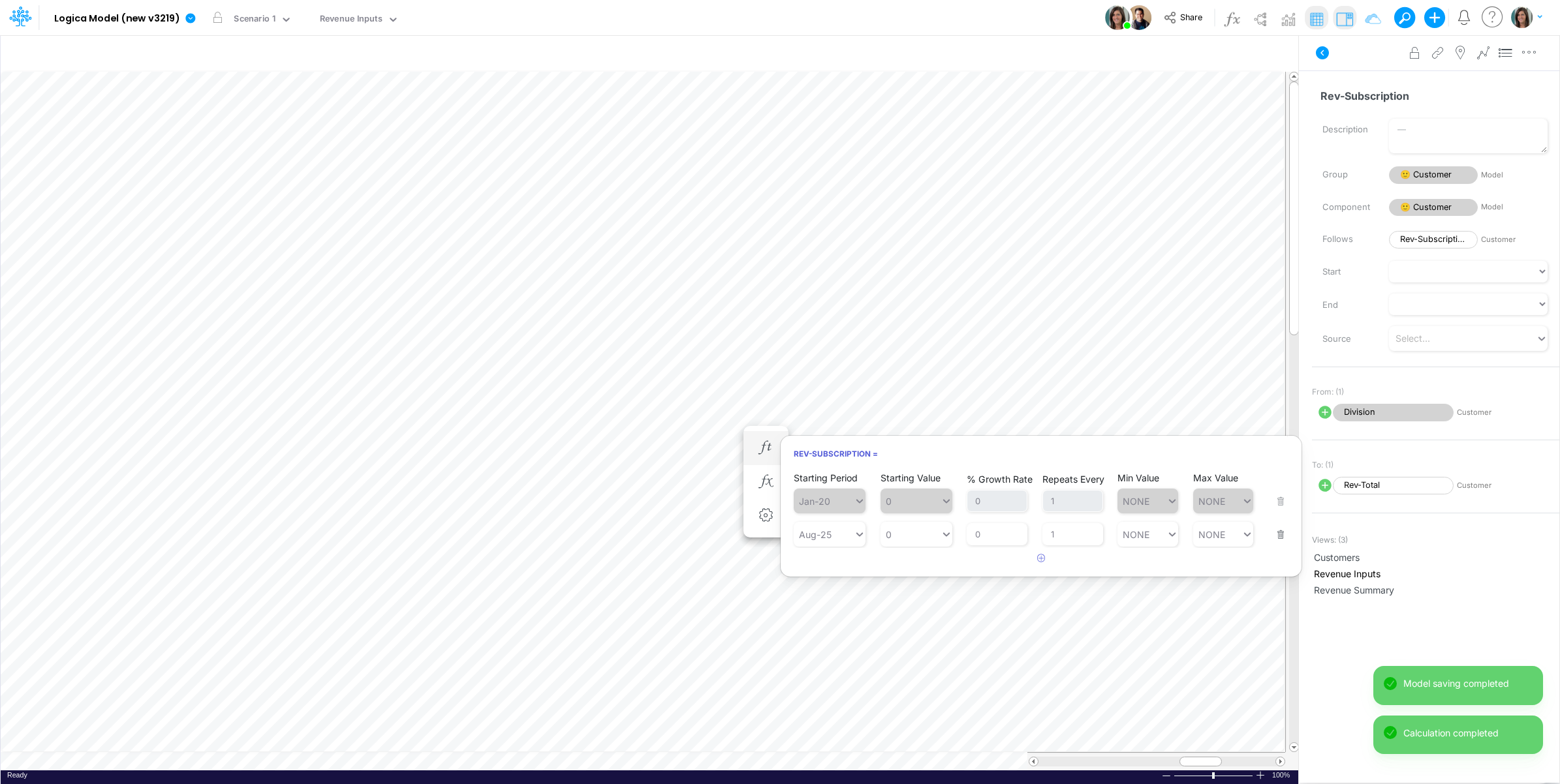
click at [1278, 533] on button "button" at bounding box center [1277, 526] width 17 height 35
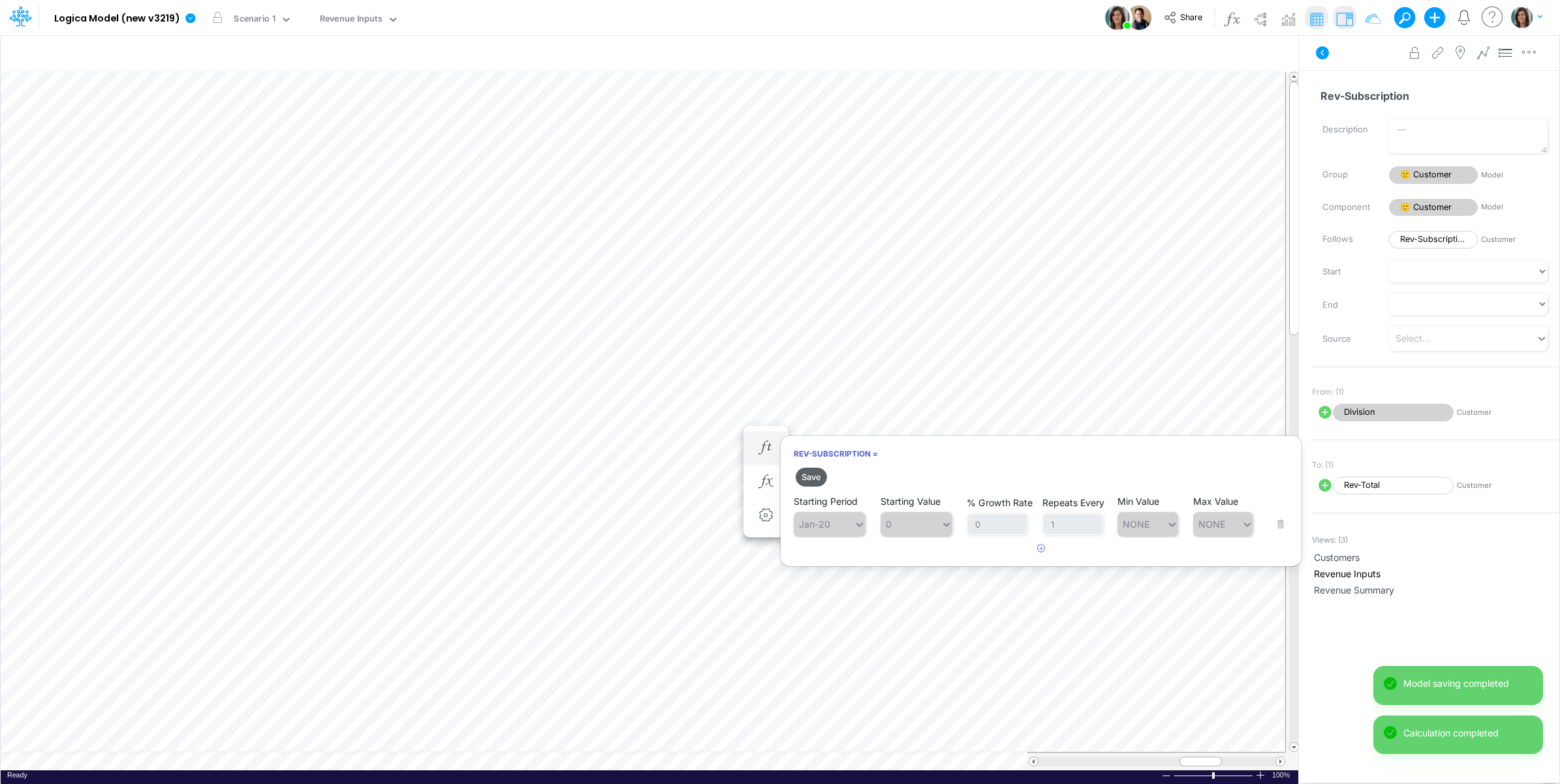
click at [804, 473] on button "Save" at bounding box center [811, 477] width 32 height 19
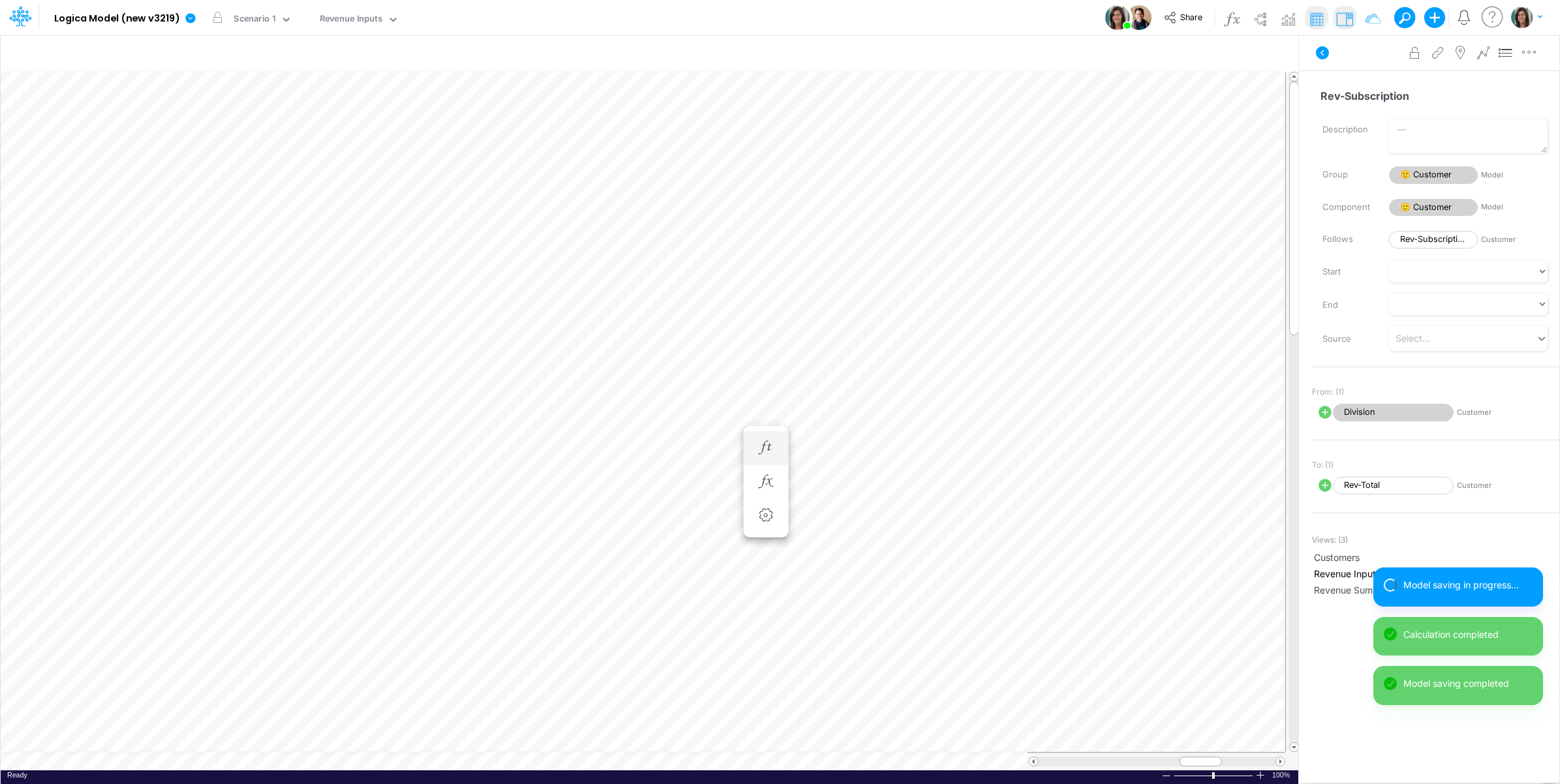
scroll to position [0, 1]
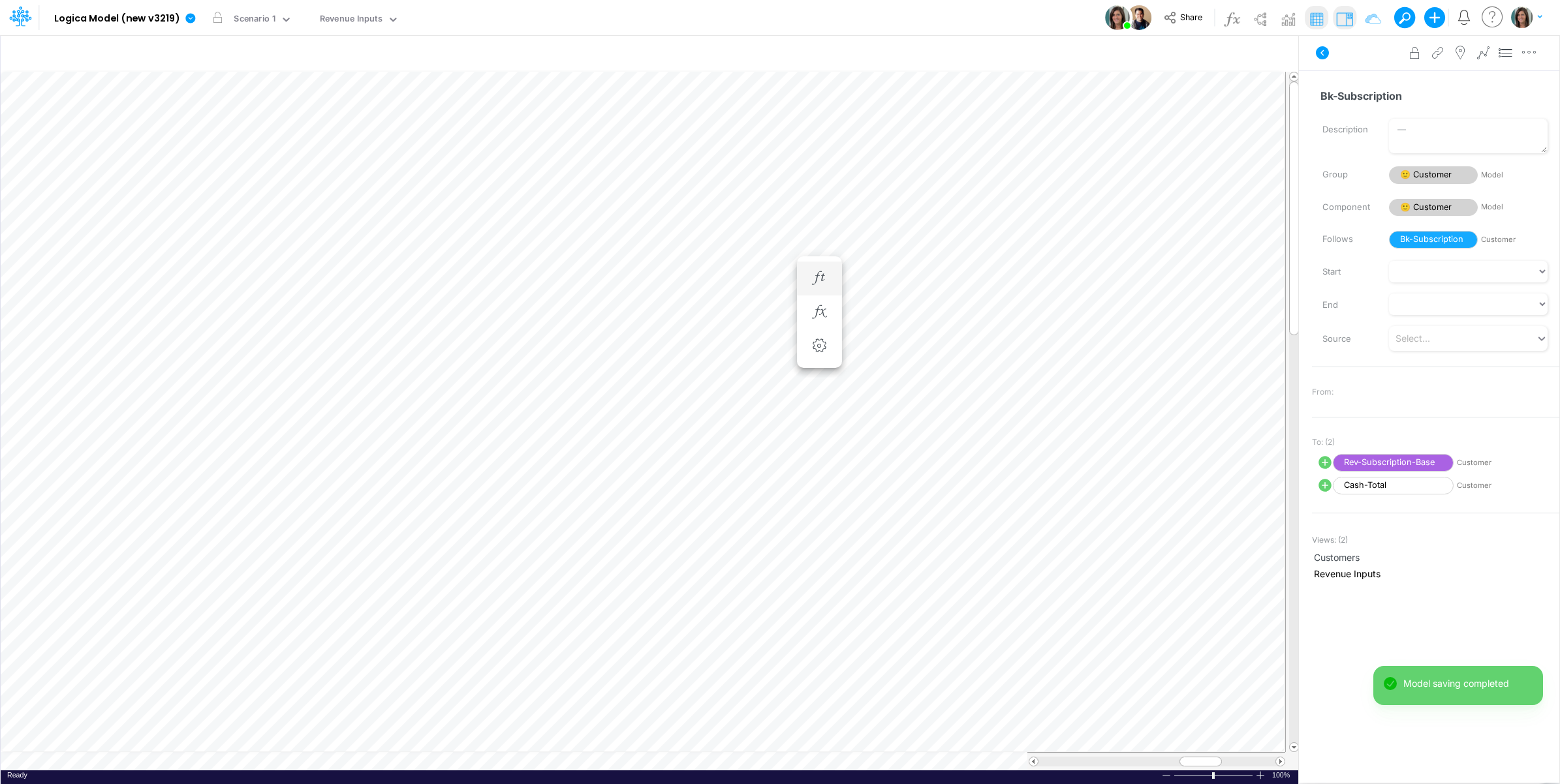
scroll to position [0, 1]
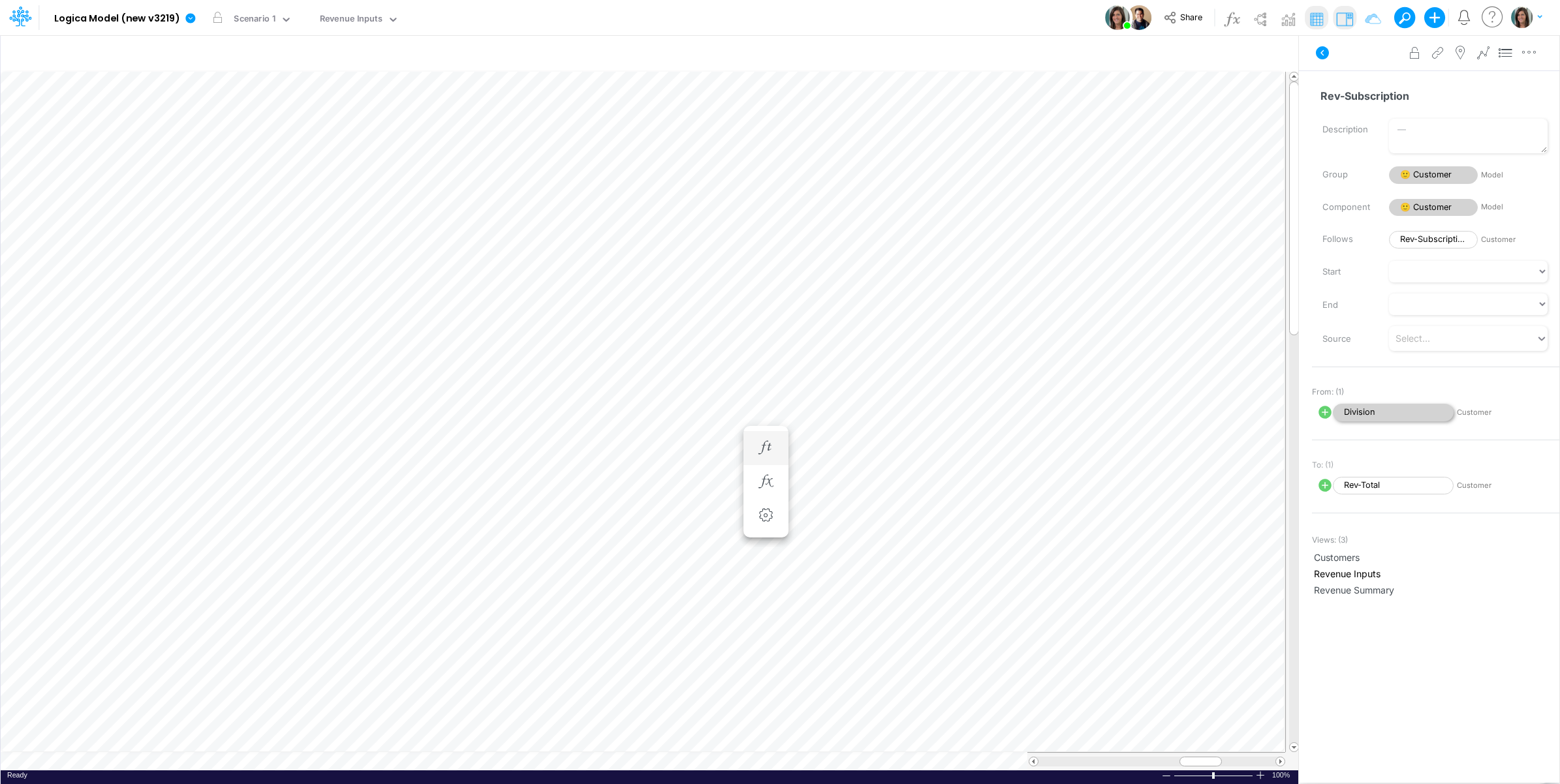
click at [1397, 412] on span "Division" at bounding box center [1393, 412] width 121 height 18
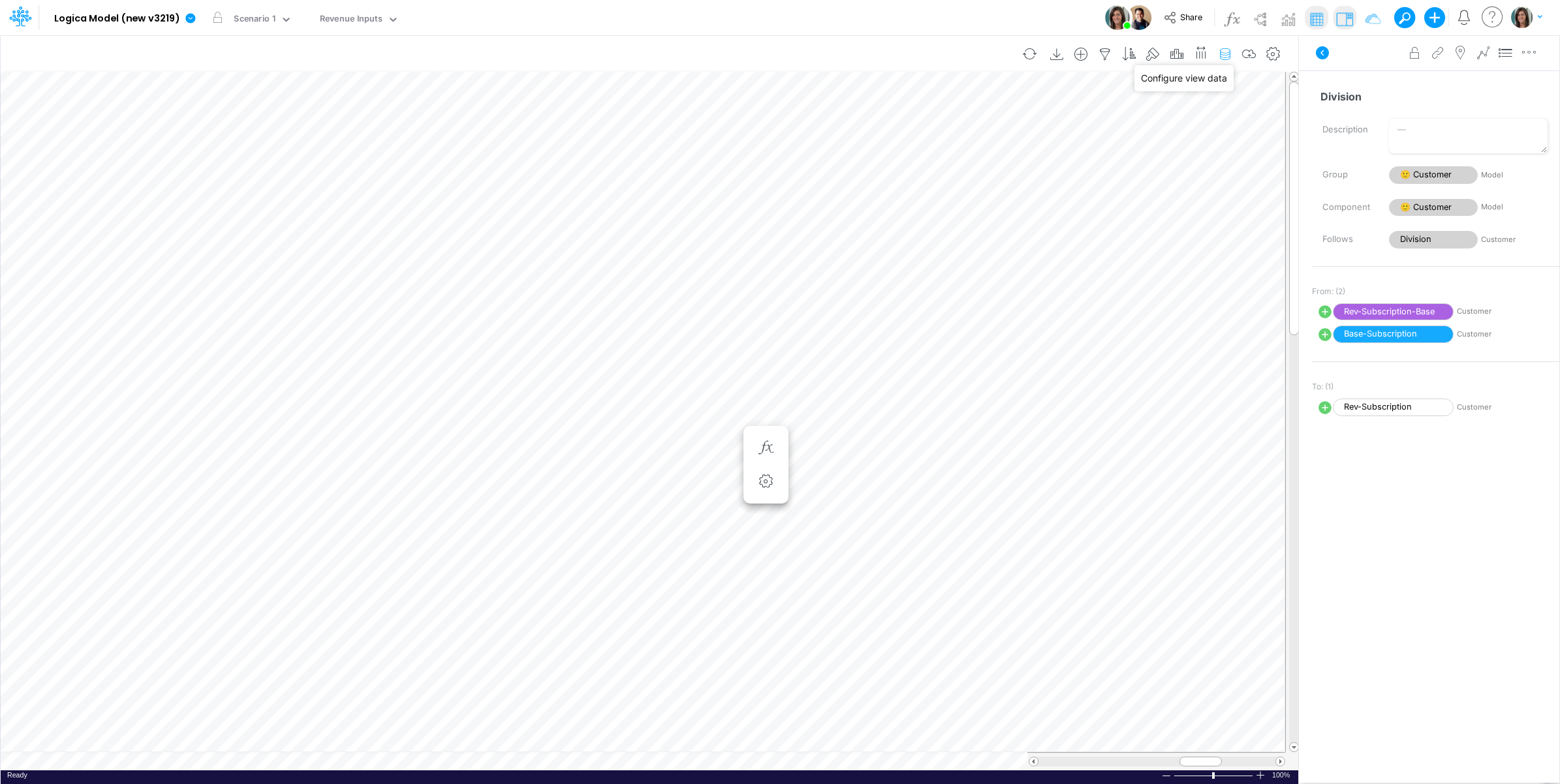
click at [1226, 56] on icon "button" at bounding box center [1225, 55] width 20 height 14
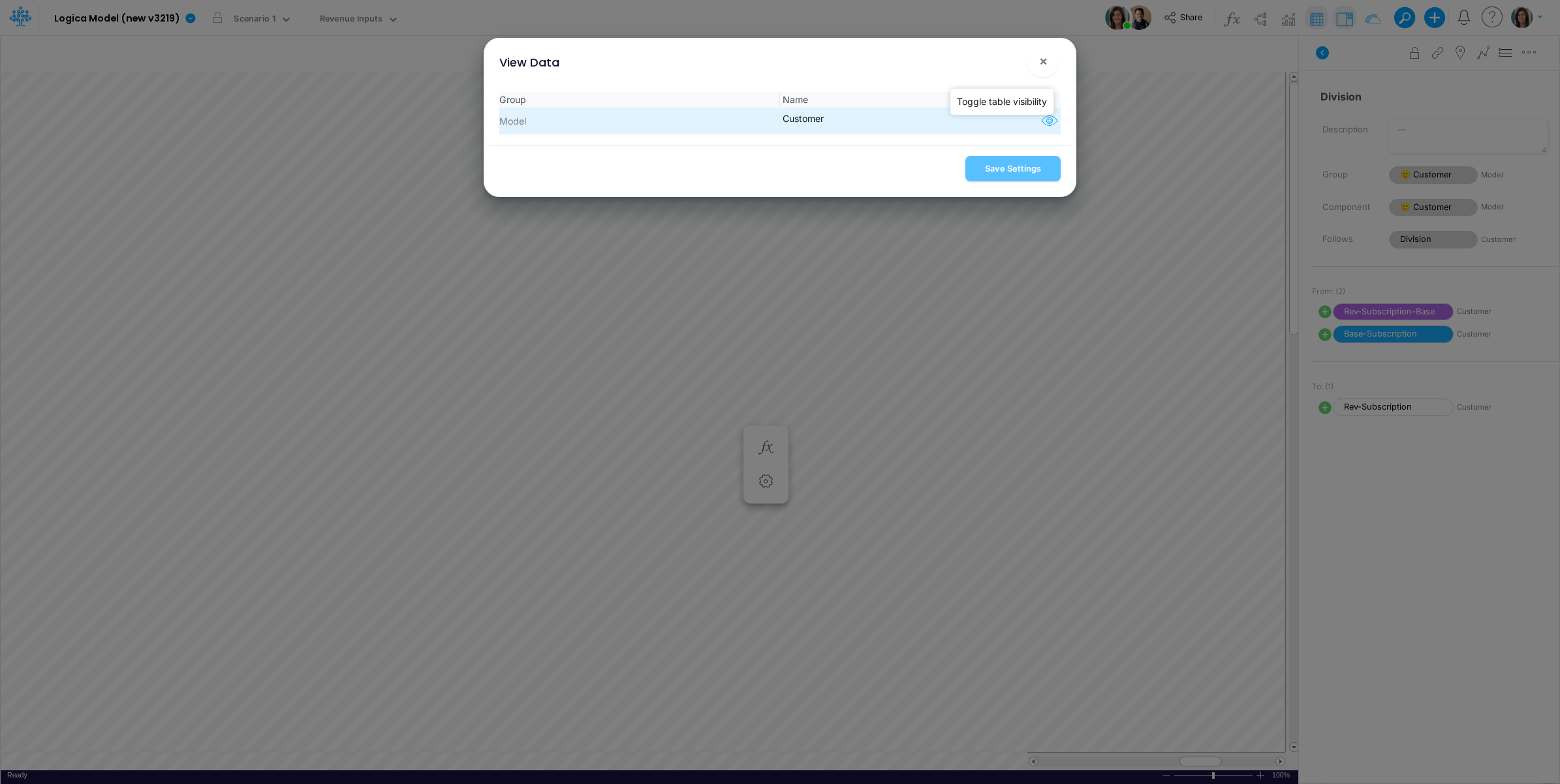
click at [1049, 129] on icon "button" at bounding box center [1050, 122] width 20 height 17
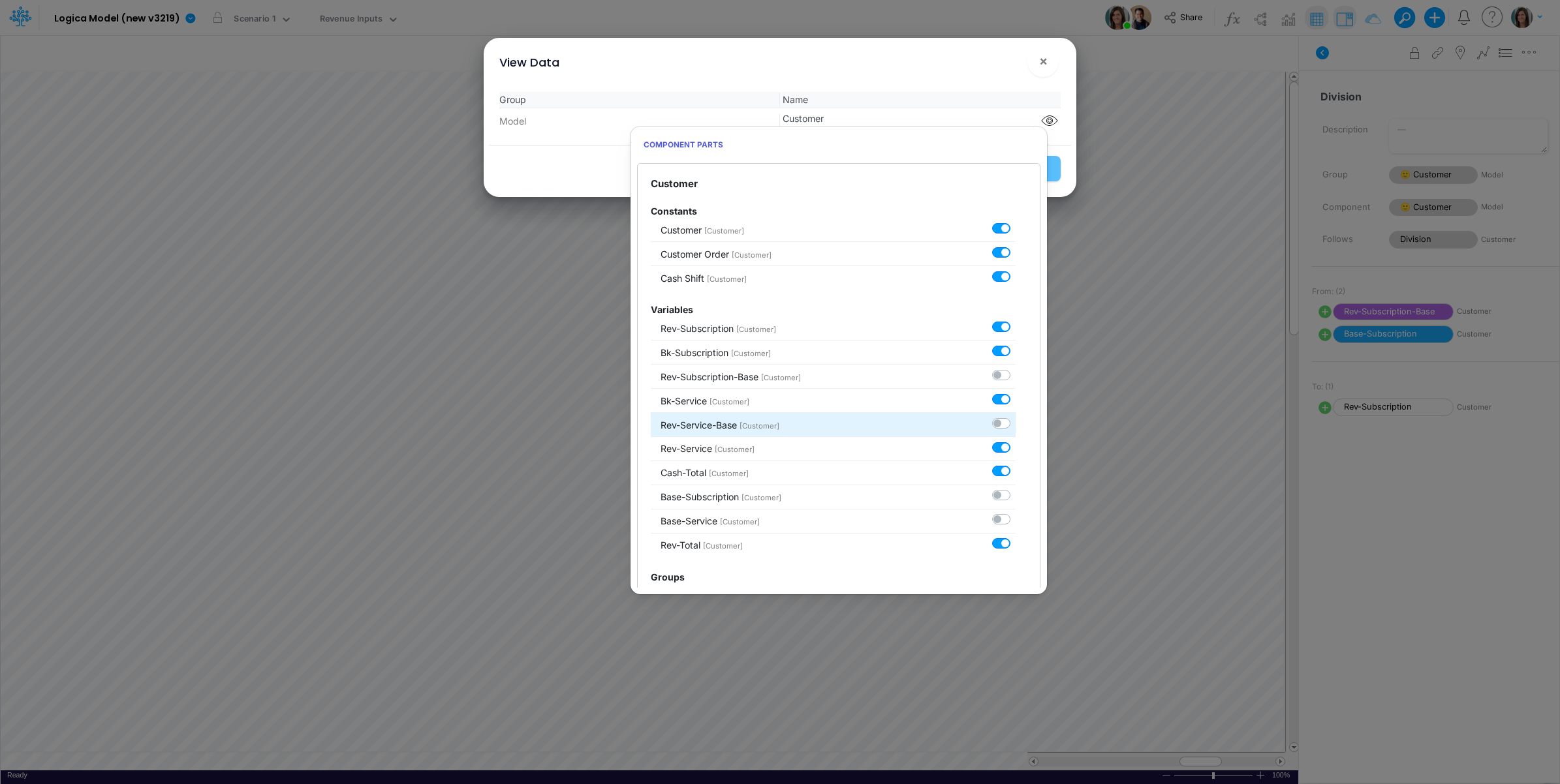
click at [1015, 417] on label at bounding box center [1015, 417] width 0 height 0
click at [1015, 424] on input "checkbox" at bounding box center [1020, 421] width 8 height 8
checkbox input "true"
click at [995, 77] on div "View Data ×" at bounding box center [780, 60] width 582 height 44
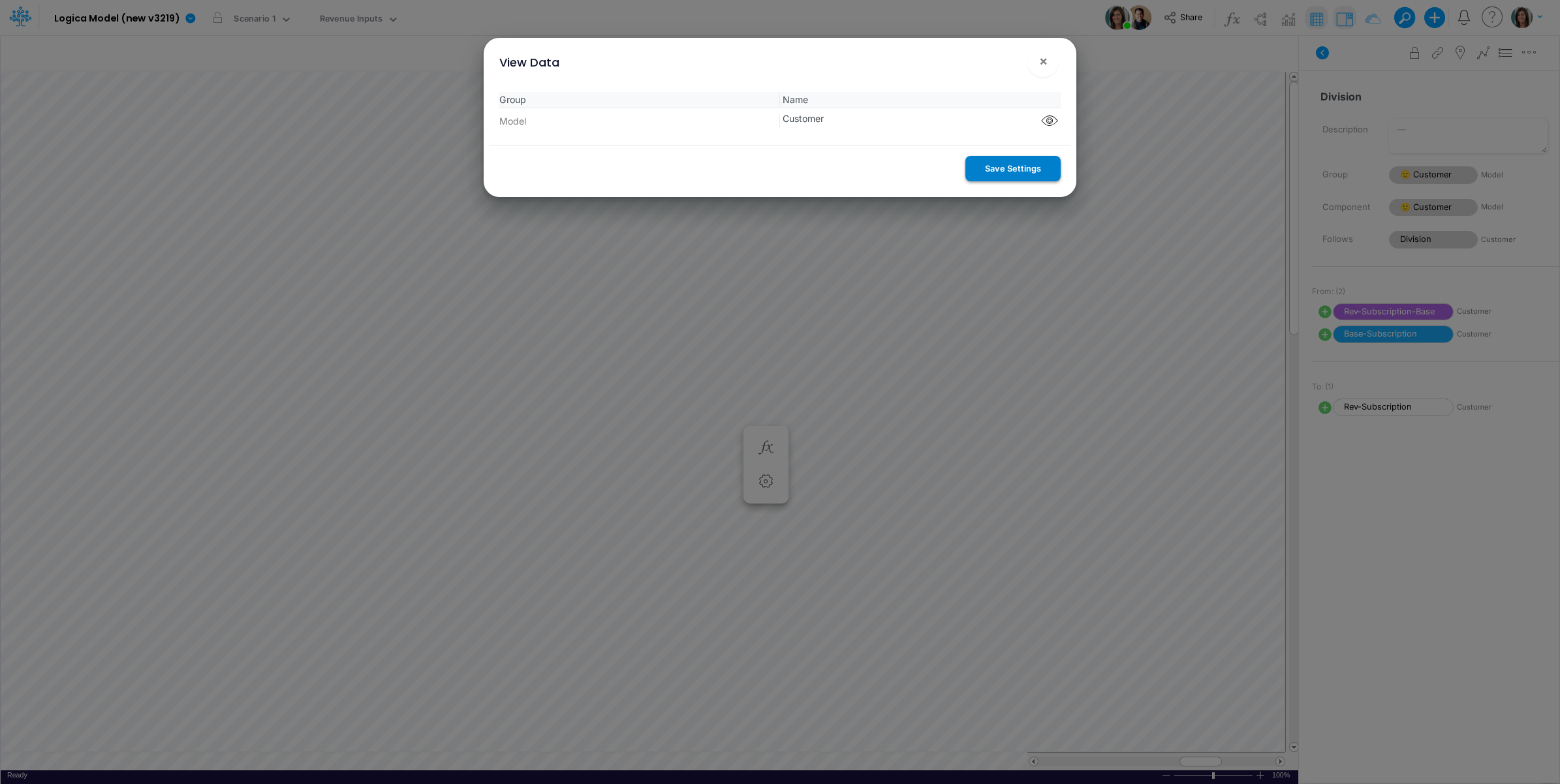
click at [1013, 181] on button "Save Settings" at bounding box center [1013, 169] width 96 height 25
click at [1013, 168] on div "Save Settings" at bounding box center [780, 171] width 582 height 52
click at [1041, 64] on span "×" at bounding box center [1044, 60] width 8 height 15
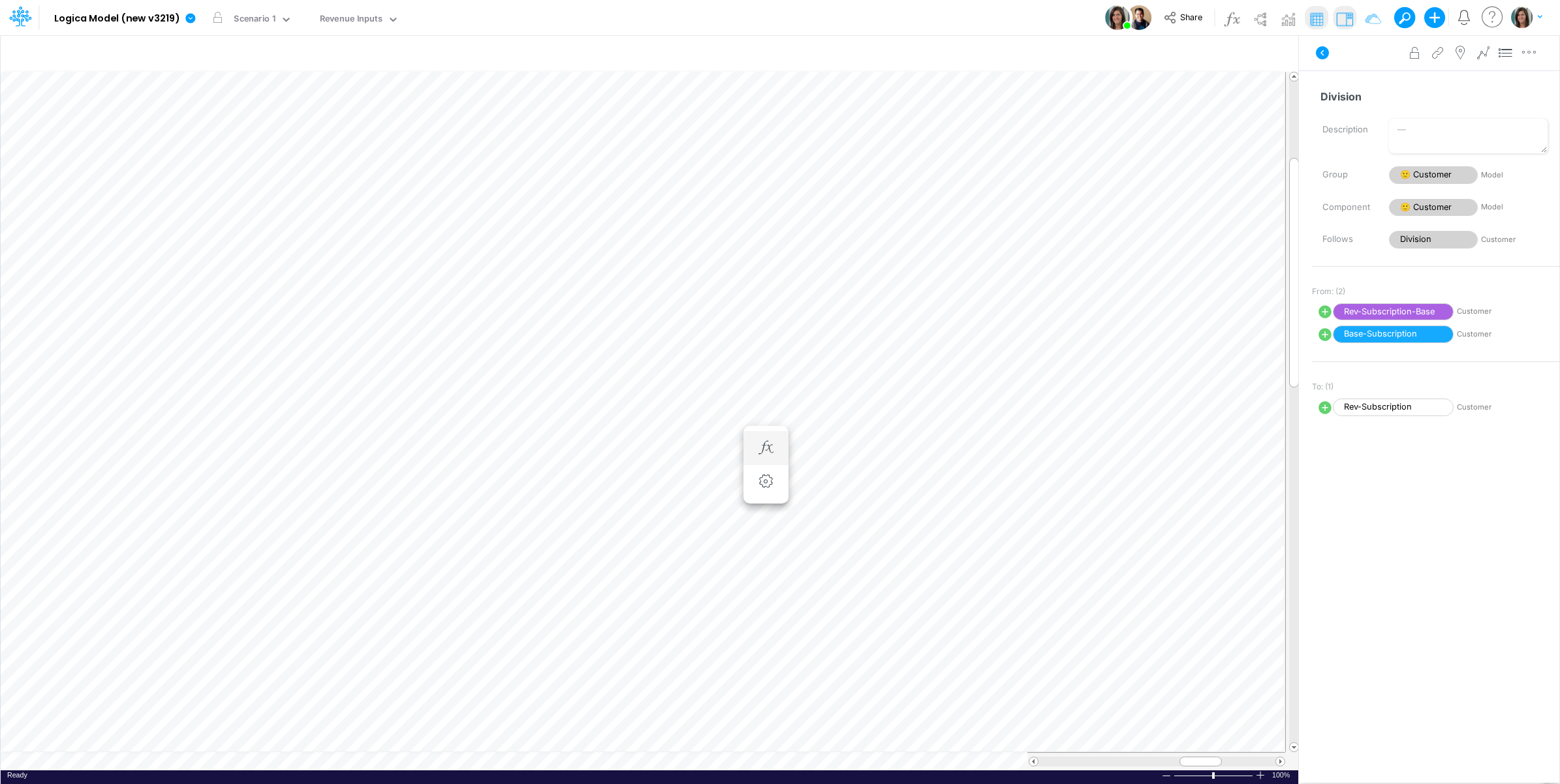
scroll to position [0, 1]
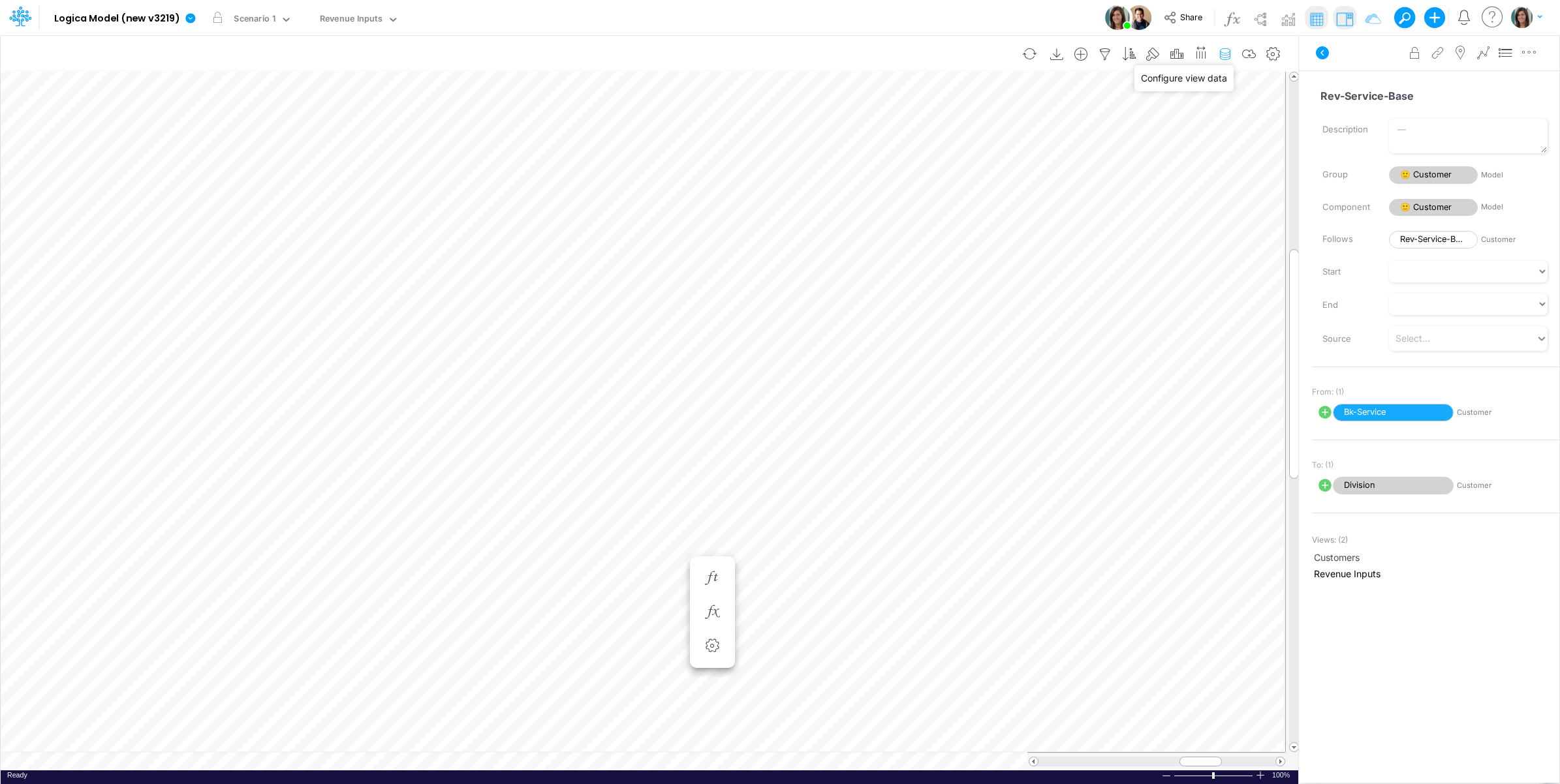
click at [1223, 53] on icon "button" at bounding box center [1225, 55] width 20 height 14
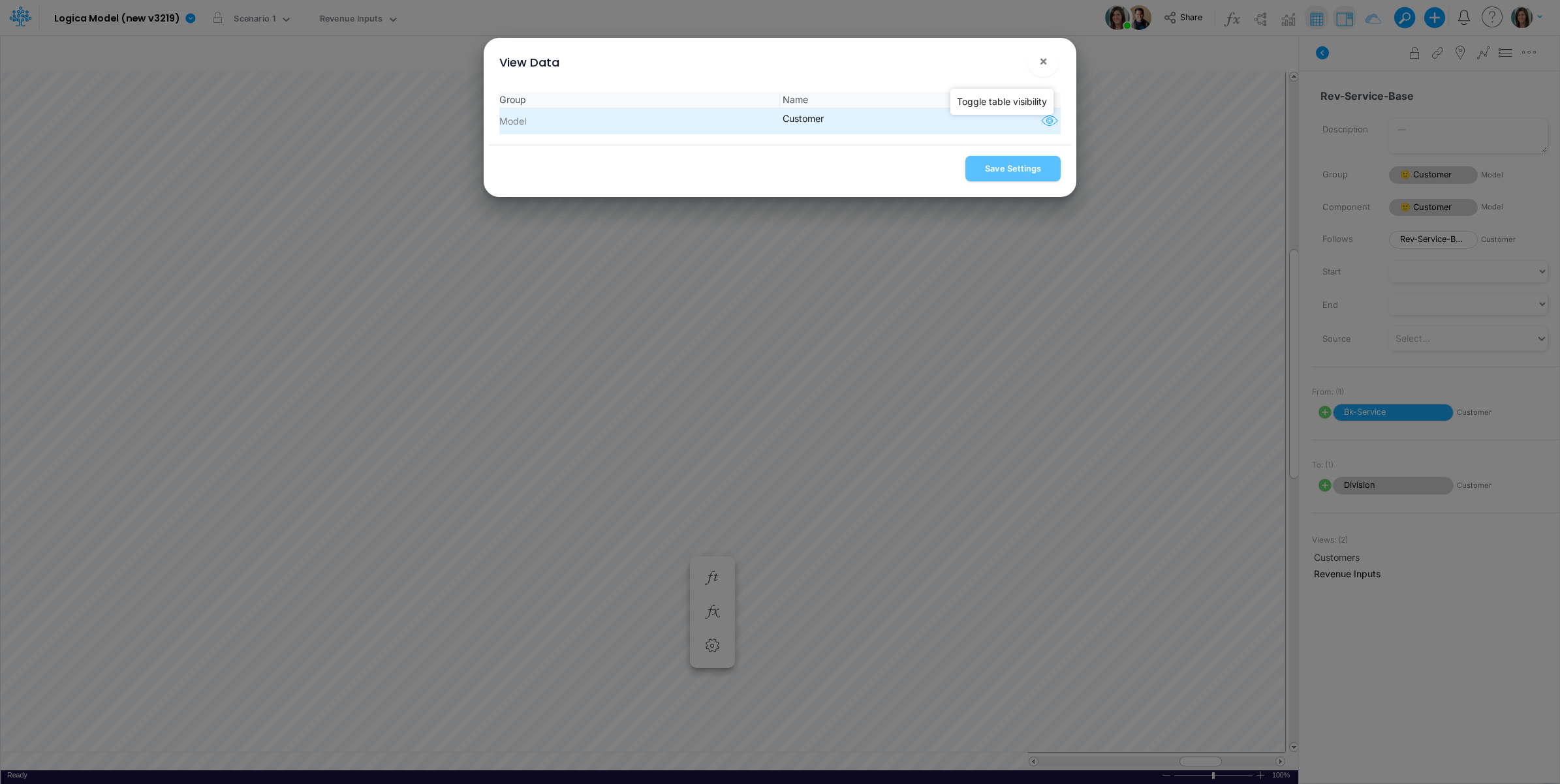
click at [1040, 117] on icon "button" at bounding box center [1050, 122] width 20 height 17
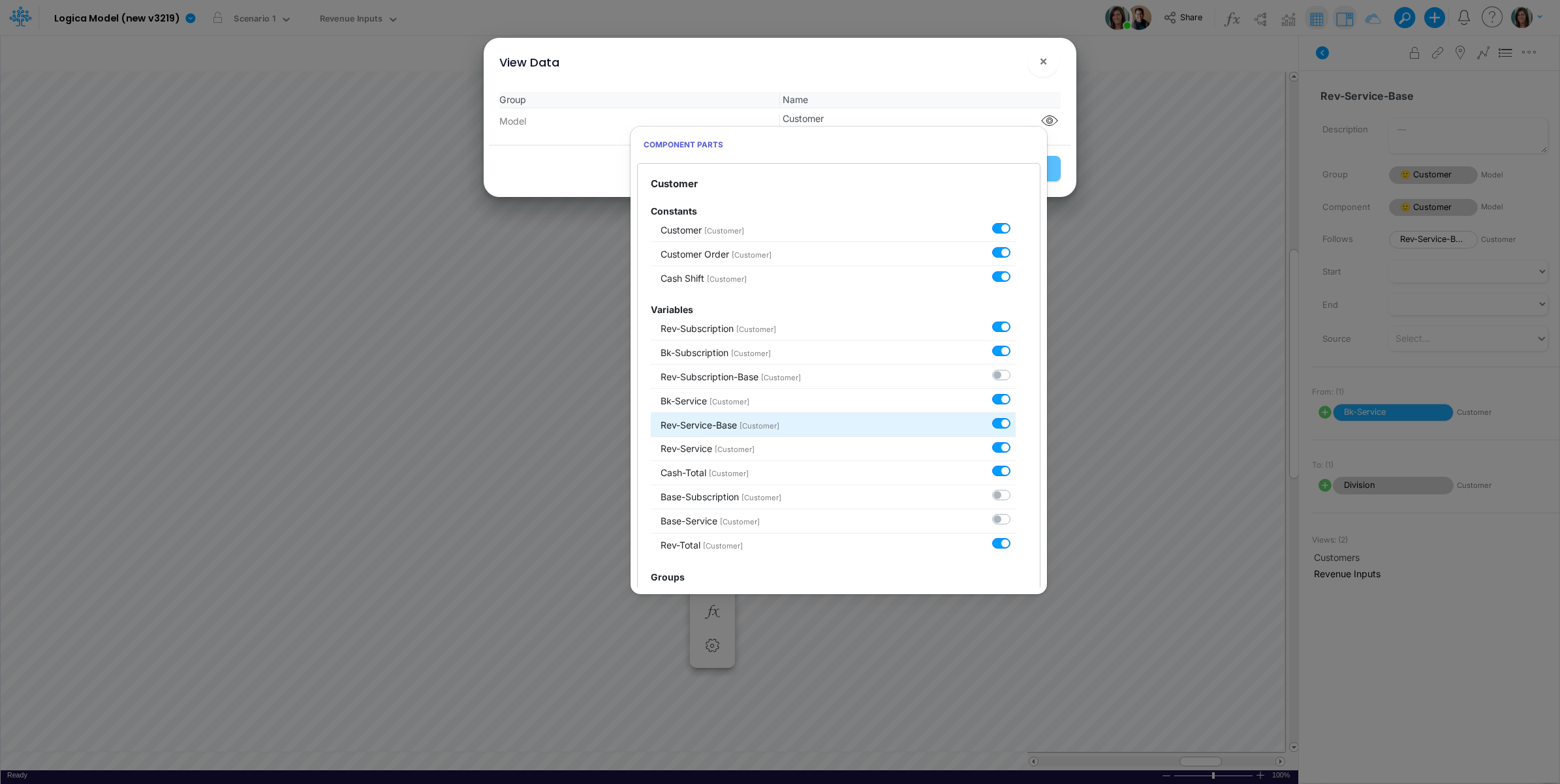
click at [1015, 417] on label at bounding box center [1015, 417] width 0 height 0
click at [1015, 424] on input "checkbox" at bounding box center [1020, 421] width 8 height 8
checkbox input "false"
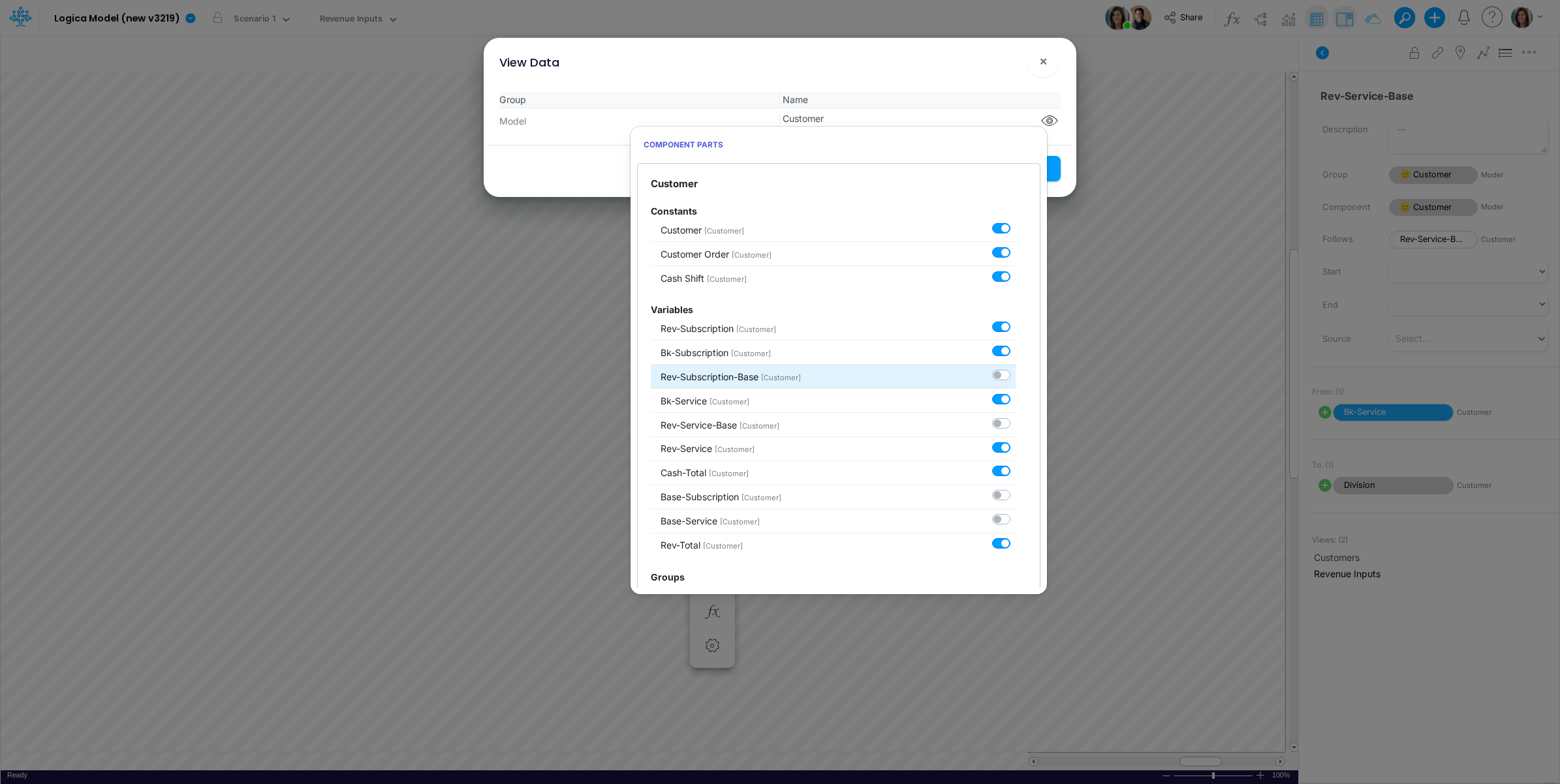
click at [1015, 368] on label at bounding box center [1015, 368] width 0 height 0
click at [1015, 375] on input "checkbox" at bounding box center [1020, 372] width 8 height 8
checkbox input "true"
click at [989, 72] on div "View Data ×" at bounding box center [780, 60] width 582 height 44
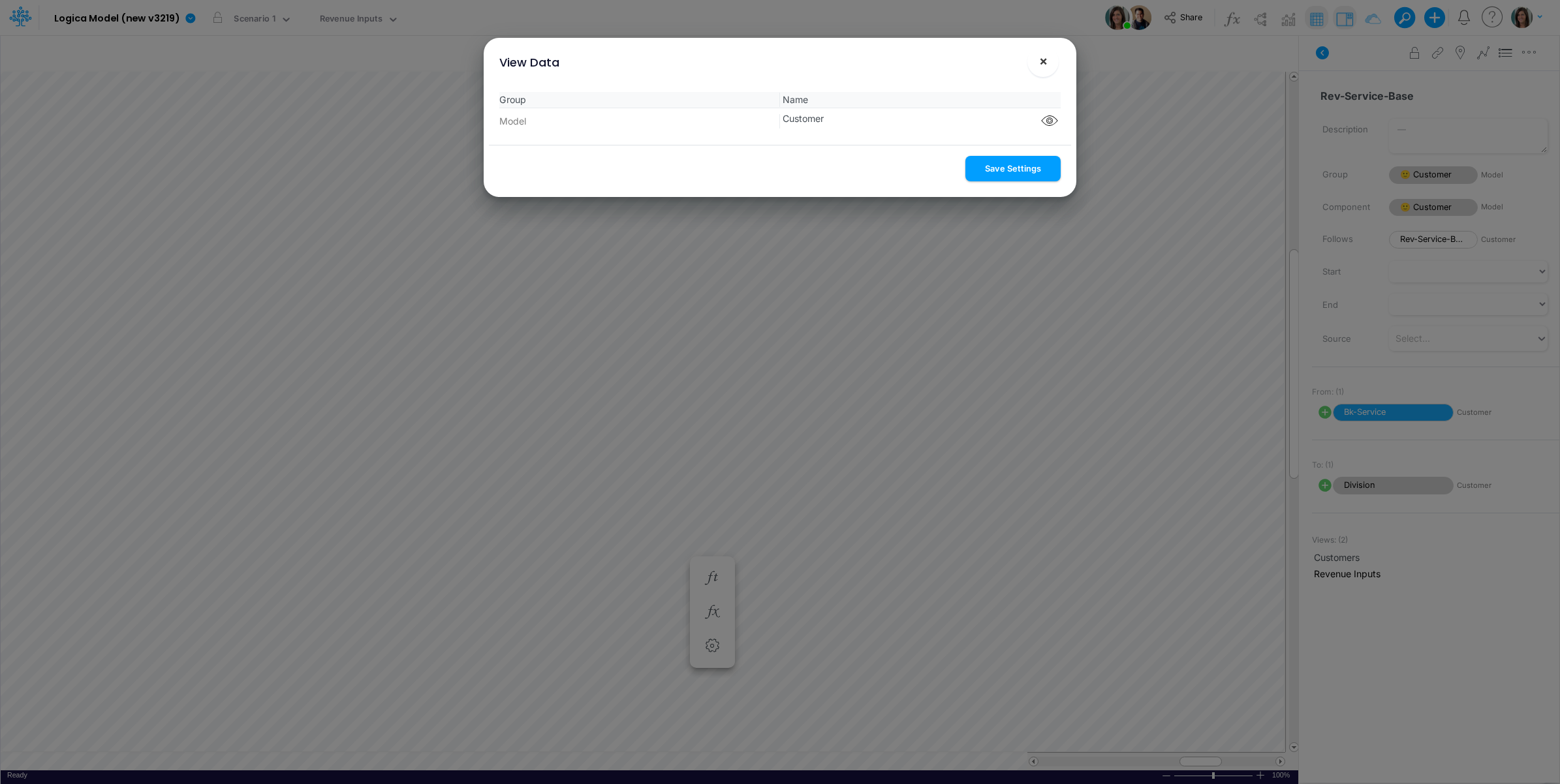
drag, startPoint x: 1006, startPoint y: 164, endPoint x: 1046, endPoint y: 63, distance: 108.6
click at [1006, 165] on button "Save Settings" at bounding box center [1013, 169] width 96 height 25
drag, startPoint x: 1046, startPoint y: 63, endPoint x: 1201, endPoint y: 30, distance: 158.5
click at [1046, 63] on span "×" at bounding box center [1044, 60] width 8 height 15
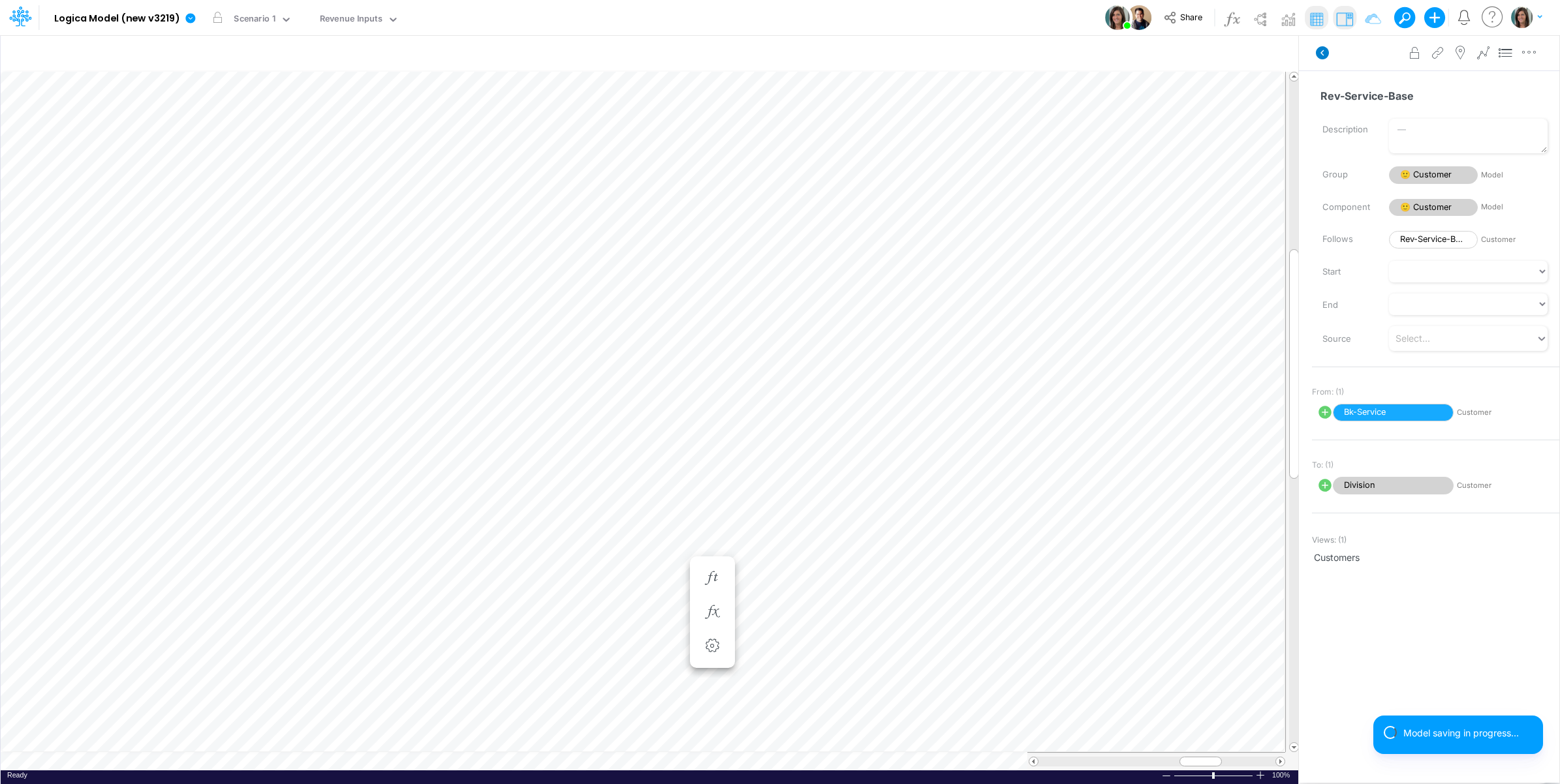
click at [1322, 51] on icon at bounding box center [1322, 53] width 15 height 15
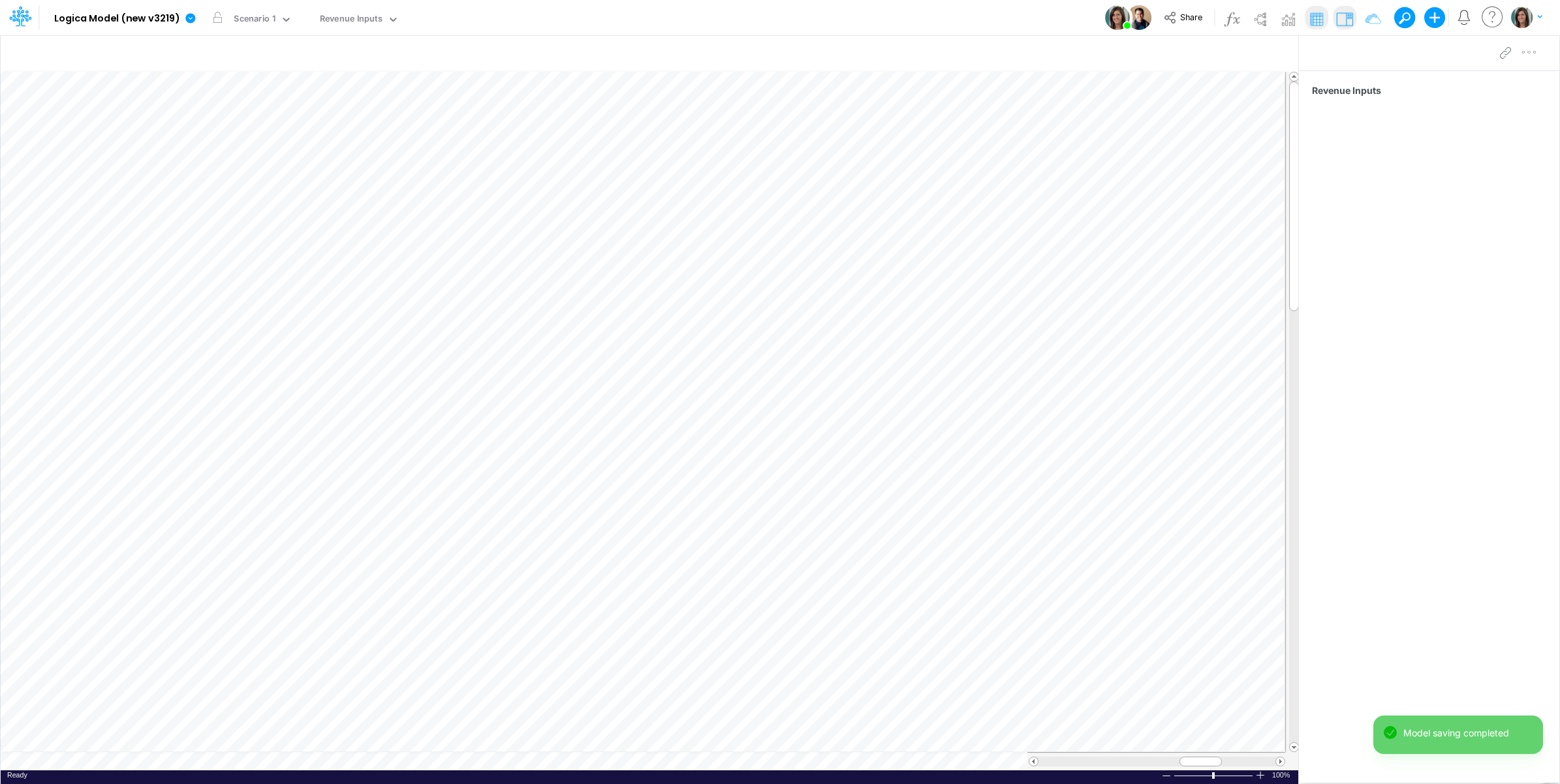
scroll to position [0, 1]
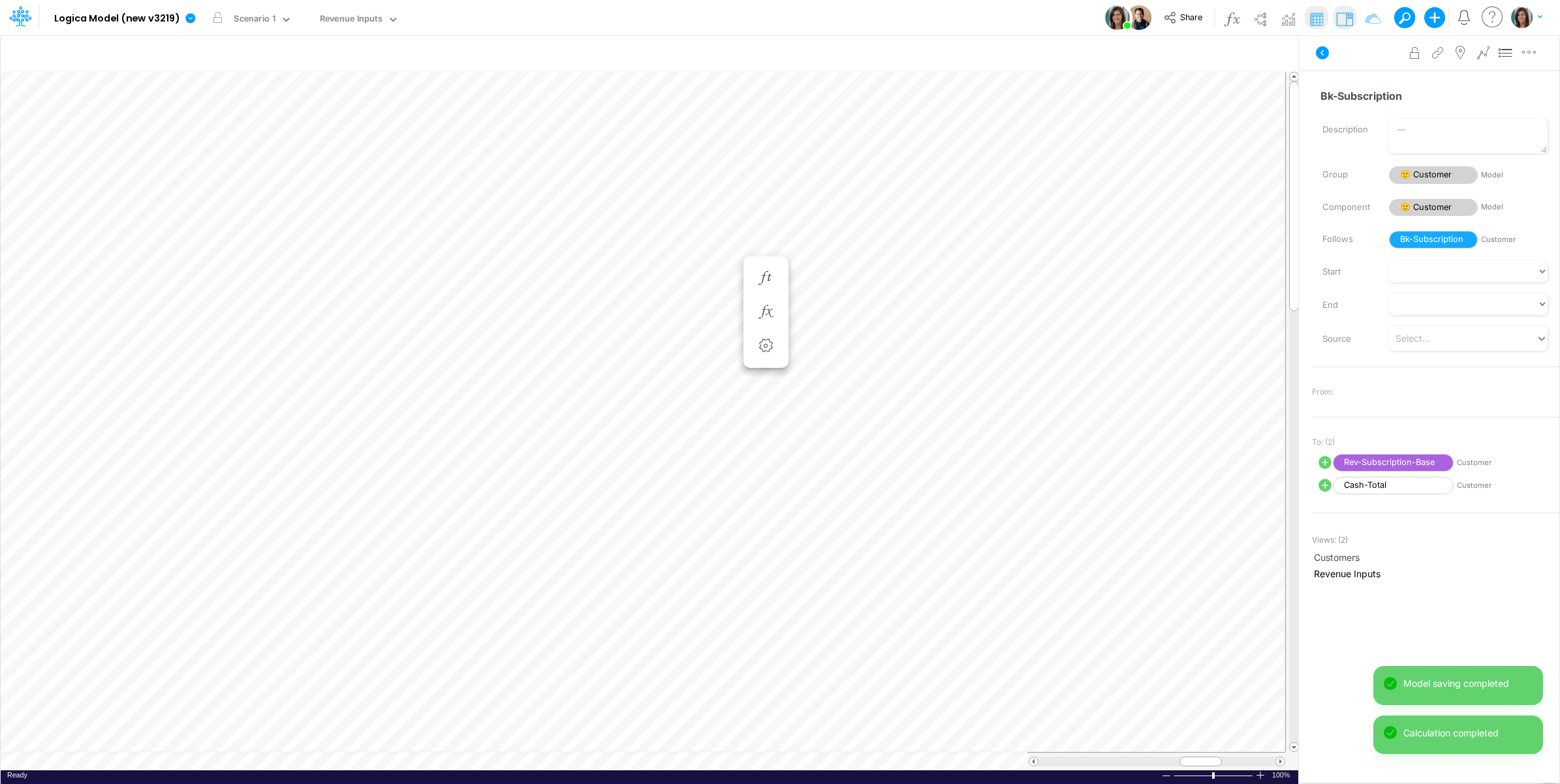
scroll to position [0, 1]
click at [768, 275] on icon "button" at bounding box center [766, 278] width 20 height 14
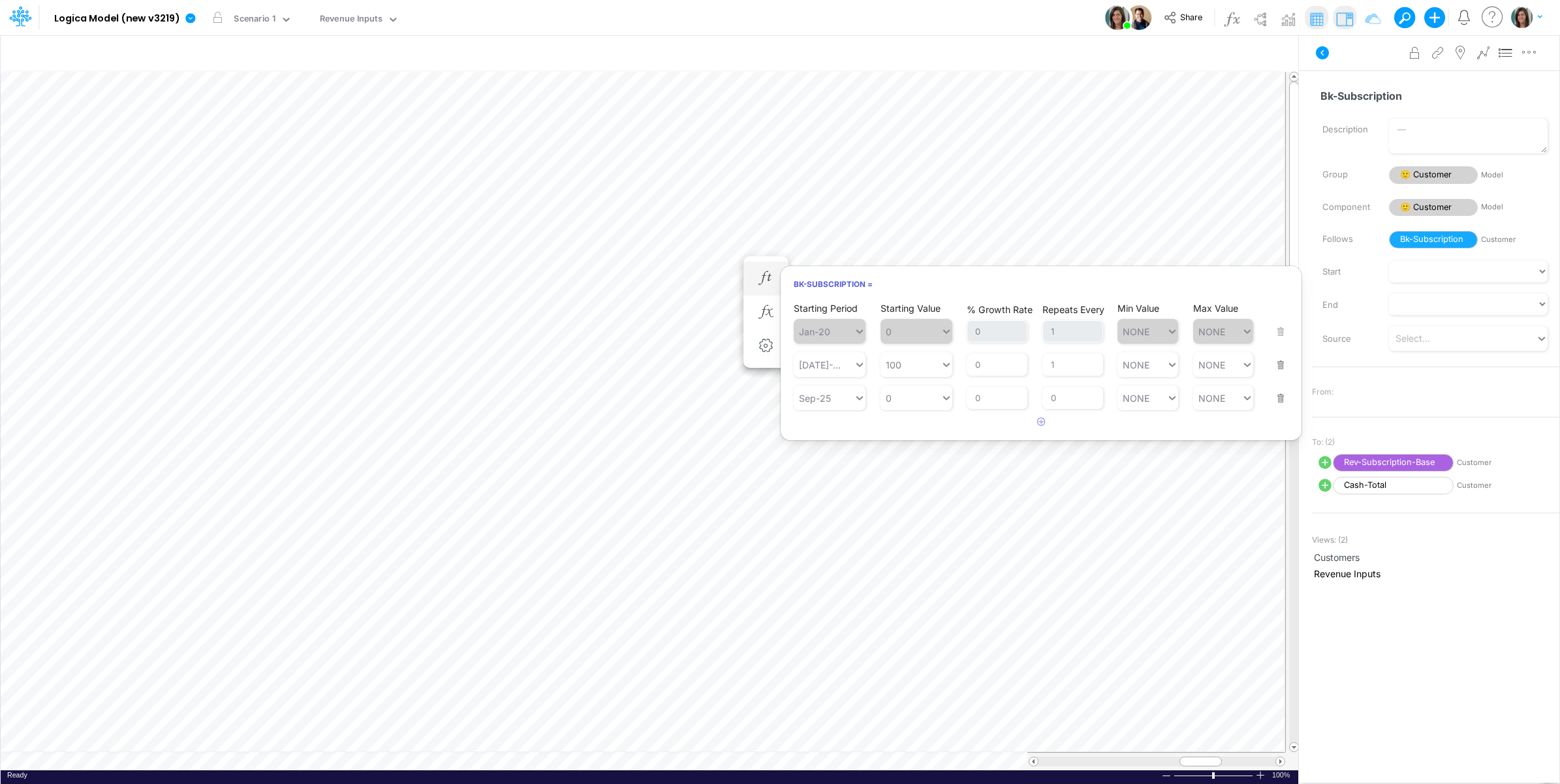
click at [1279, 399] on button "button" at bounding box center [1277, 390] width 17 height 35
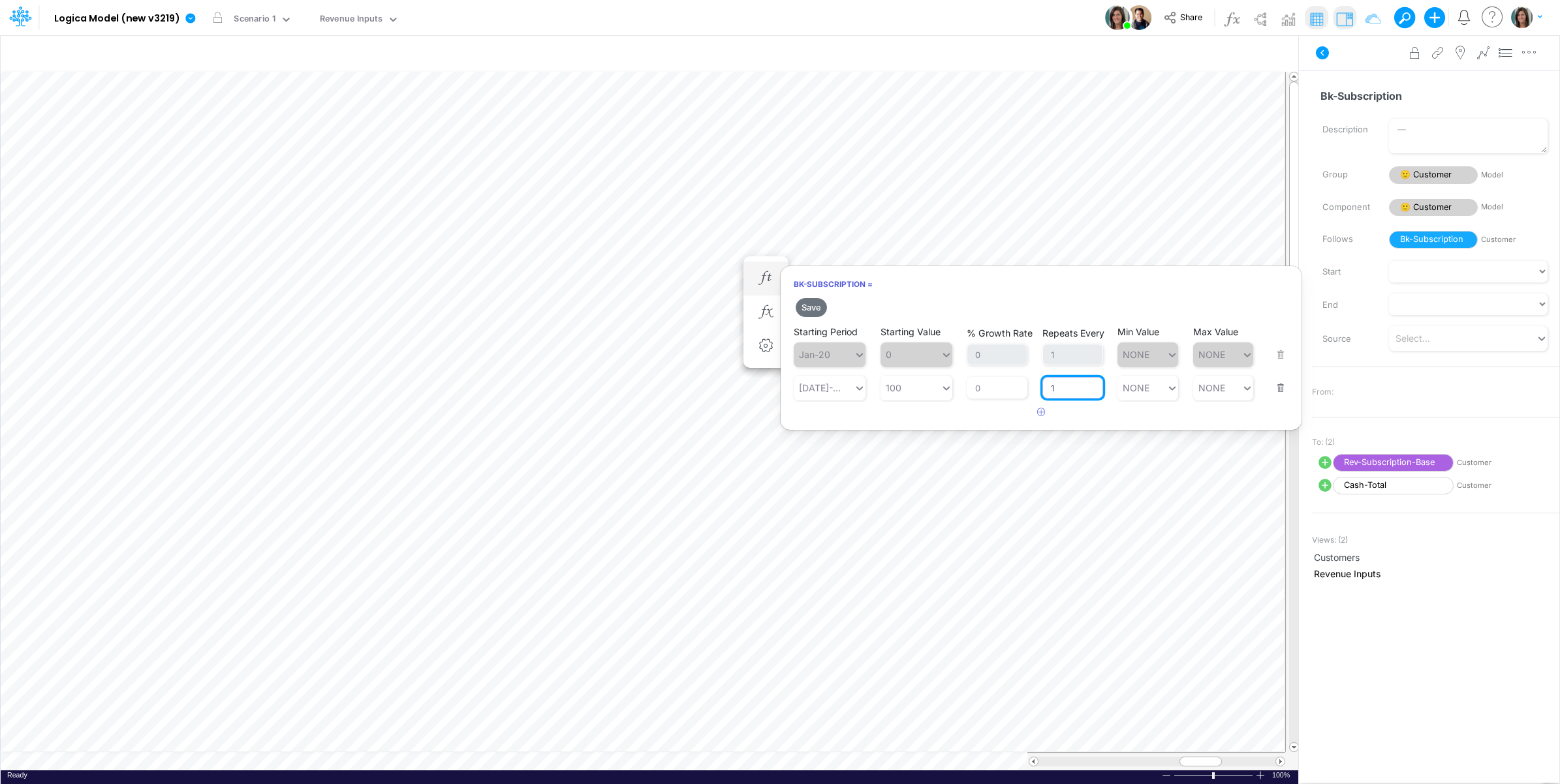
drag, startPoint x: 1062, startPoint y: 391, endPoint x: 1036, endPoint y: 392, distance: 26.0
click at [1036, 392] on div "Starting Period [DATE]-25 Starting Value 100 % Growth Rate 0 Repeats Every 1 Mi…" at bounding box center [1041, 380] width 495 height 41
type input "0"
click at [816, 304] on button "Save" at bounding box center [811, 307] width 32 height 19
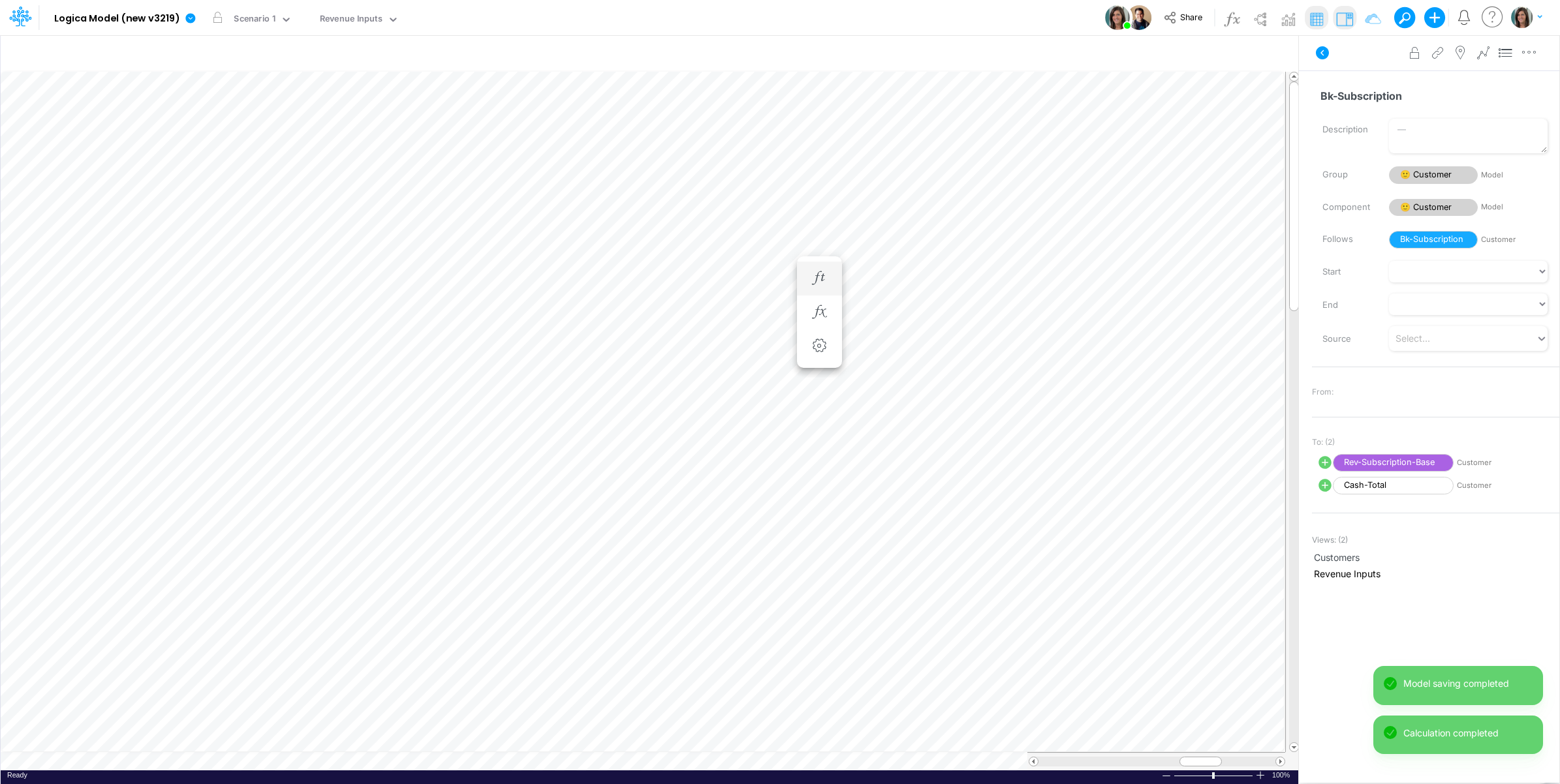
scroll to position [0, 1]
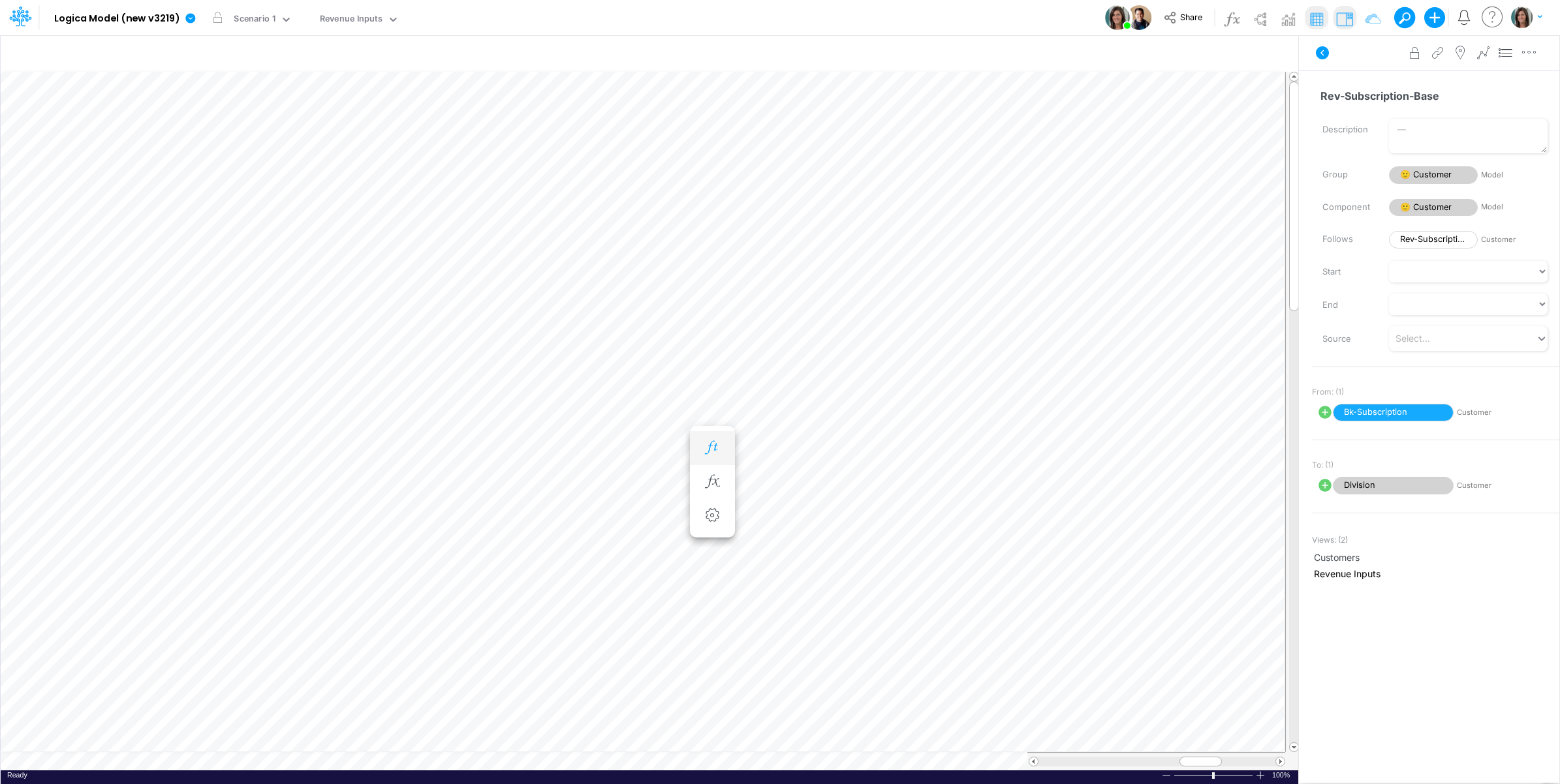
click at [707, 443] on icon "button" at bounding box center [712, 448] width 20 height 14
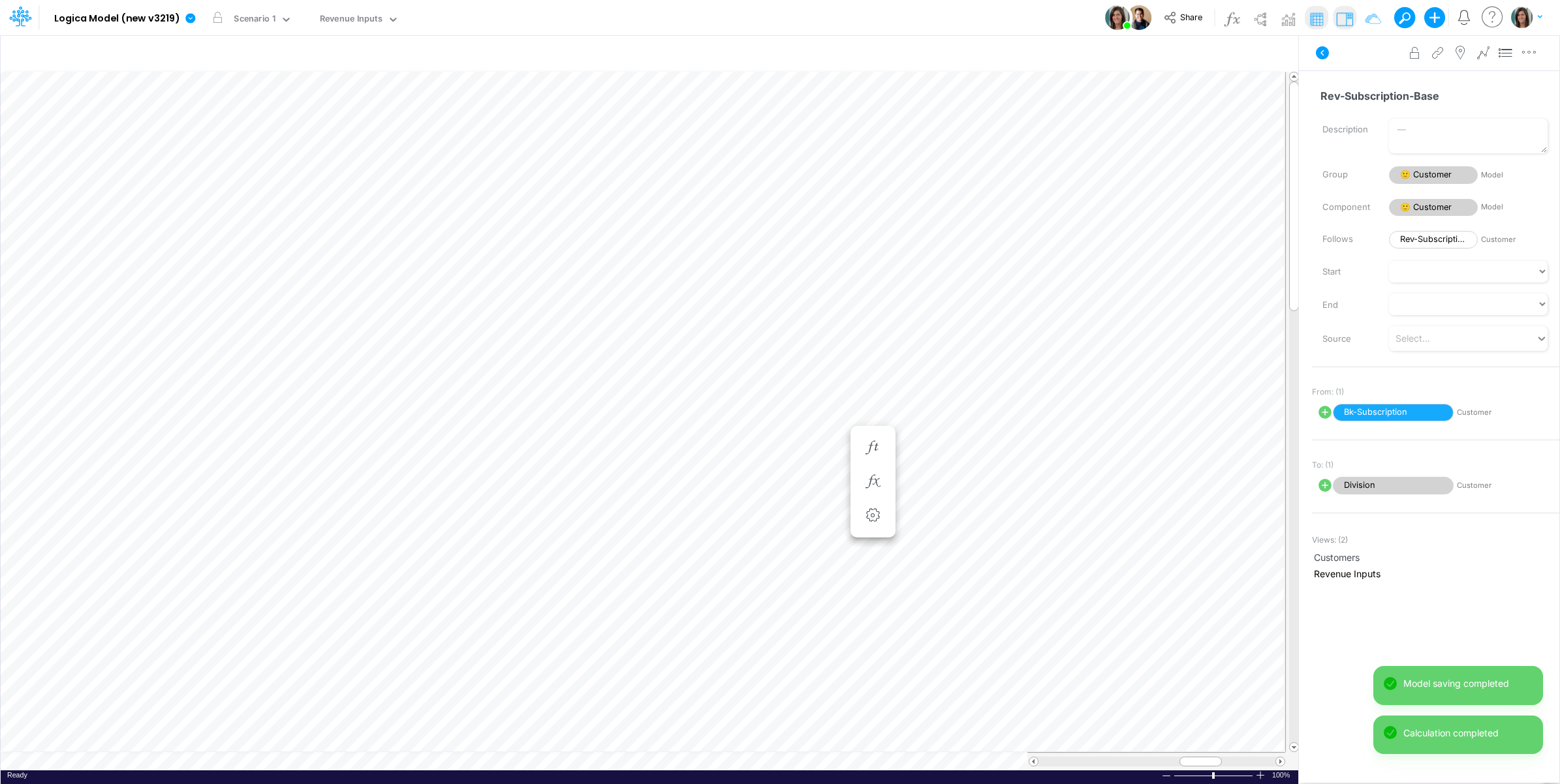
scroll to position [0, 1]
click at [810, 438] on button "button" at bounding box center [819, 447] width 24 height 26
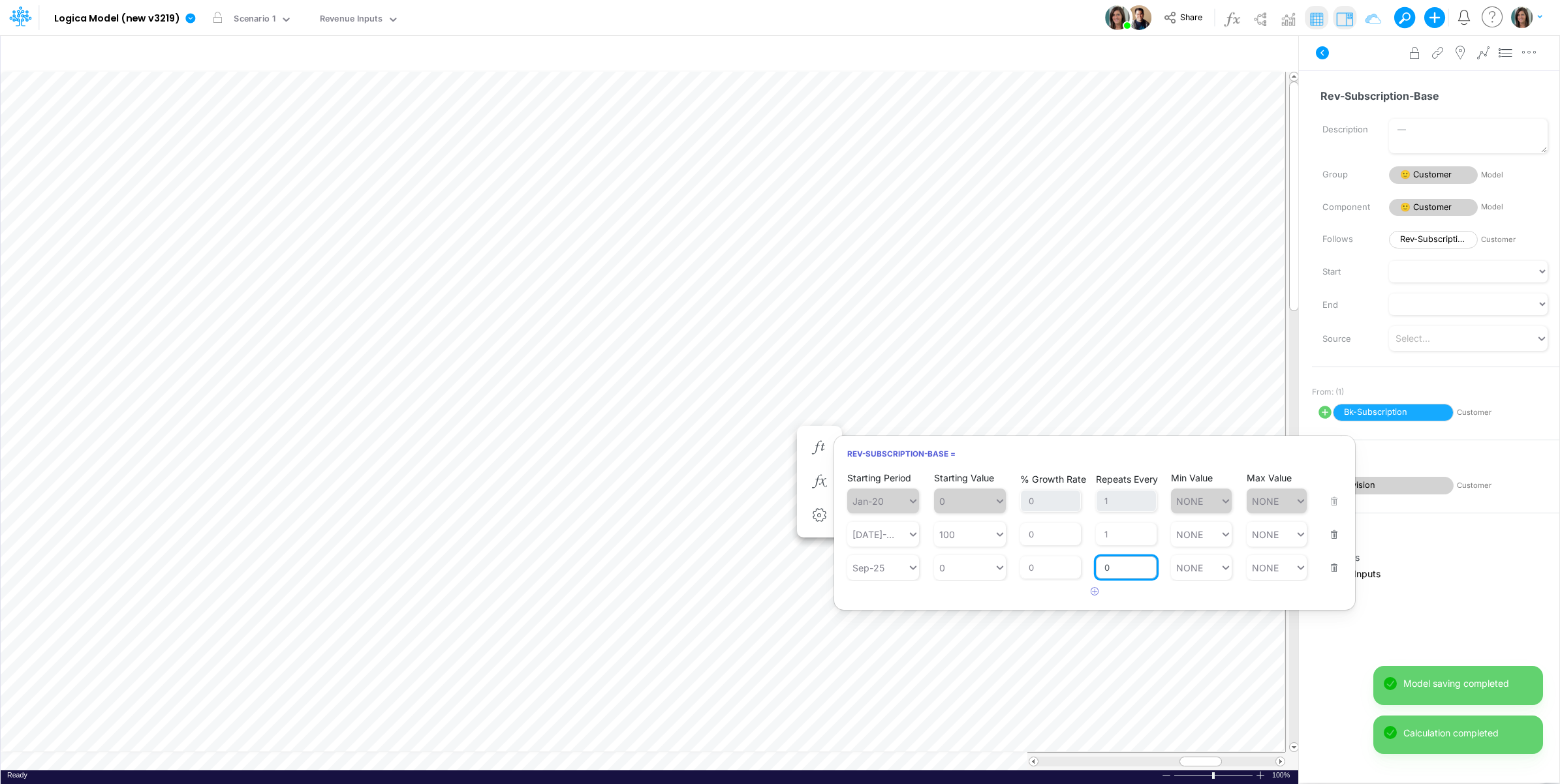
drag, startPoint x: 1113, startPoint y: 571, endPoint x: 1100, endPoint y: 571, distance: 13.0
click at [1100, 571] on input "0" at bounding box center [1126, 568] width 60 height 22
type input "1"
click at [975, 599] on div "Starting Period Jan-20 Starting Value 0 % Growth Rate 0 Repeats Every 1 Min Val…" at bounding box center [1094, 537] width 521 height 133
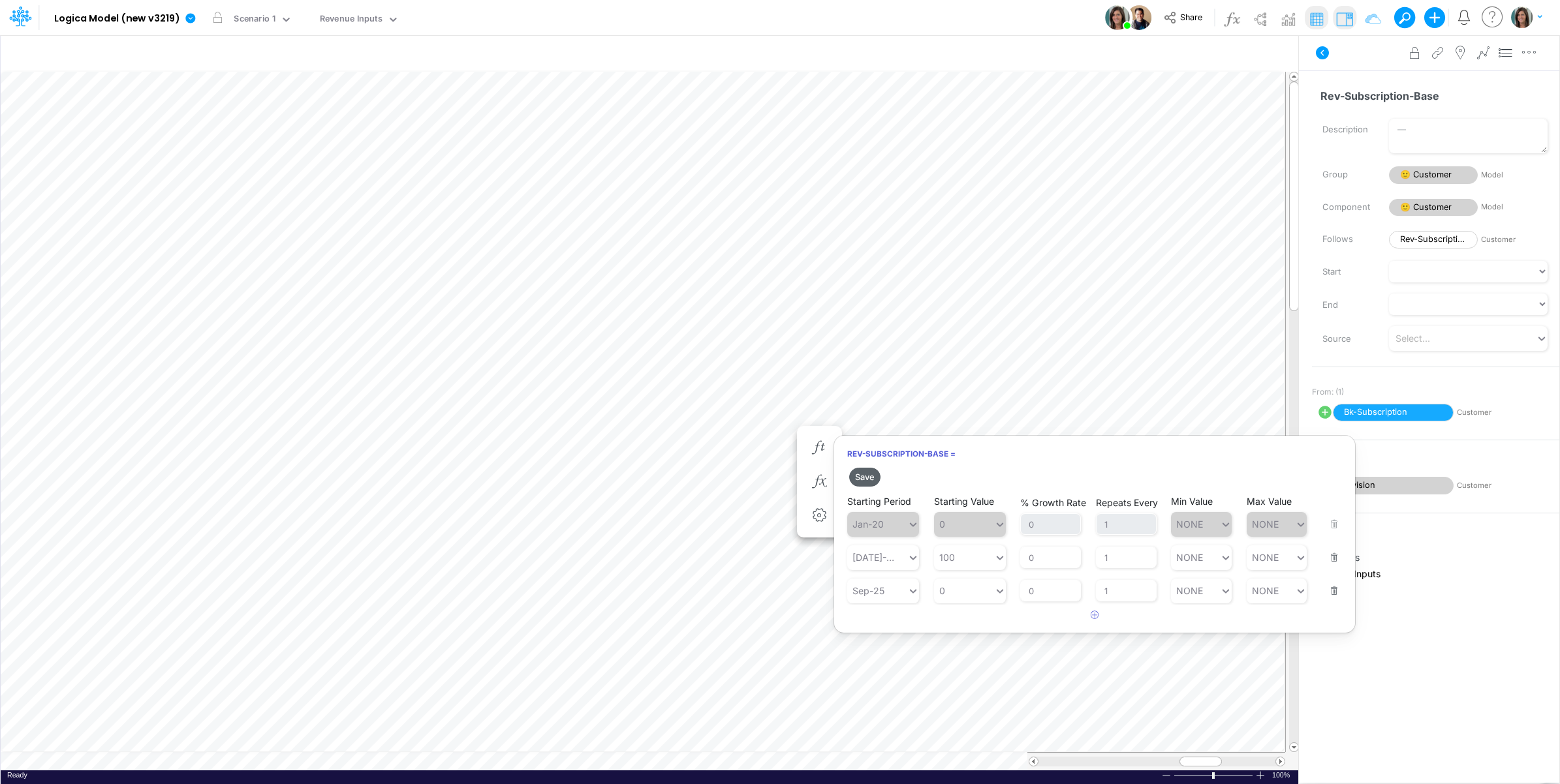
click at [868, 478] on button "Save" at bounding box center [864, 477] width 32 height 19
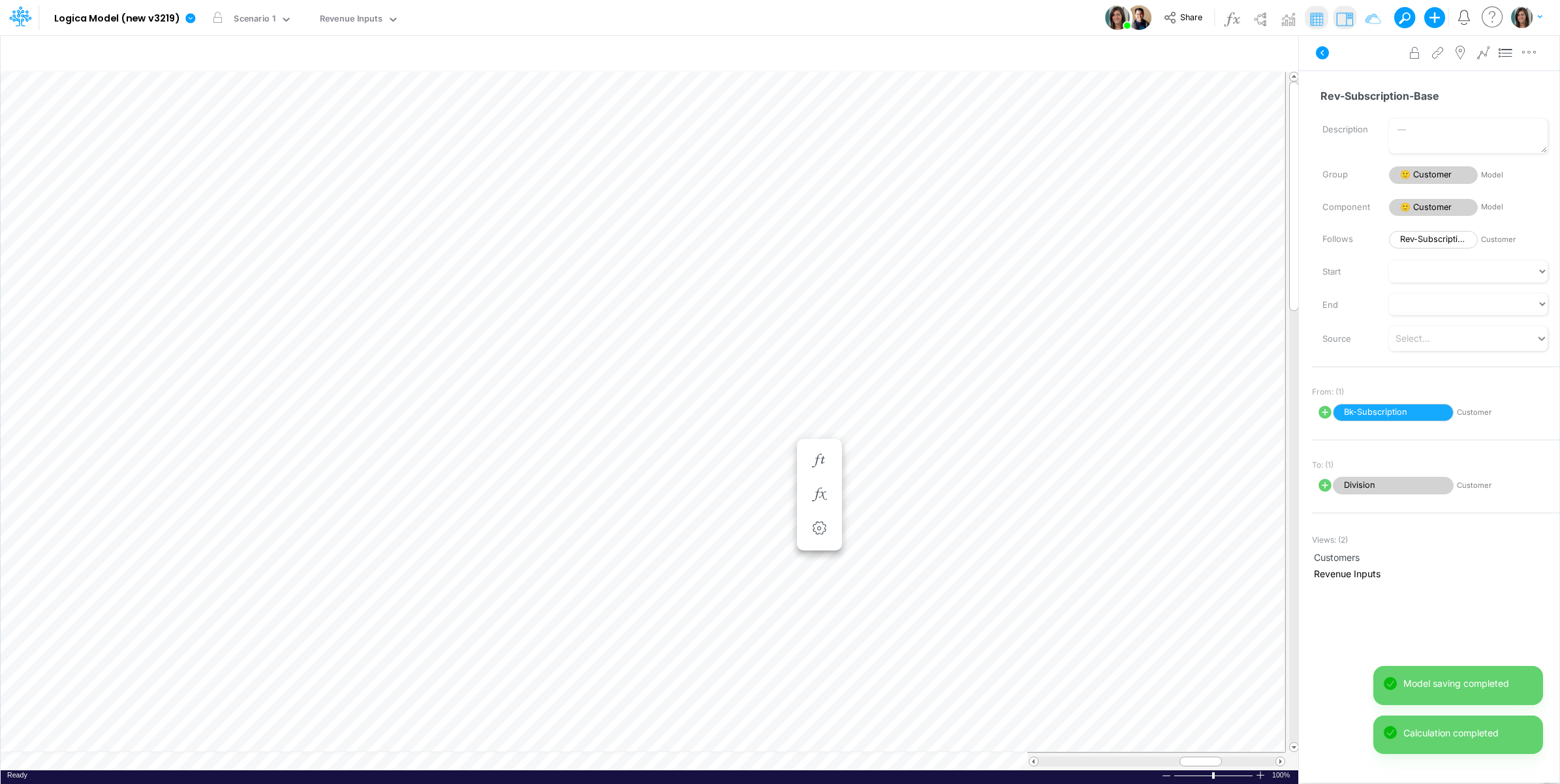
drag, startPoint x: 1317, startPoint y: 48, endPoint x: 1268, endPoint y: 33, distance: 51.2
click at [1319, 48] on icon at bounding box center [1322, 53] width 13 height 13
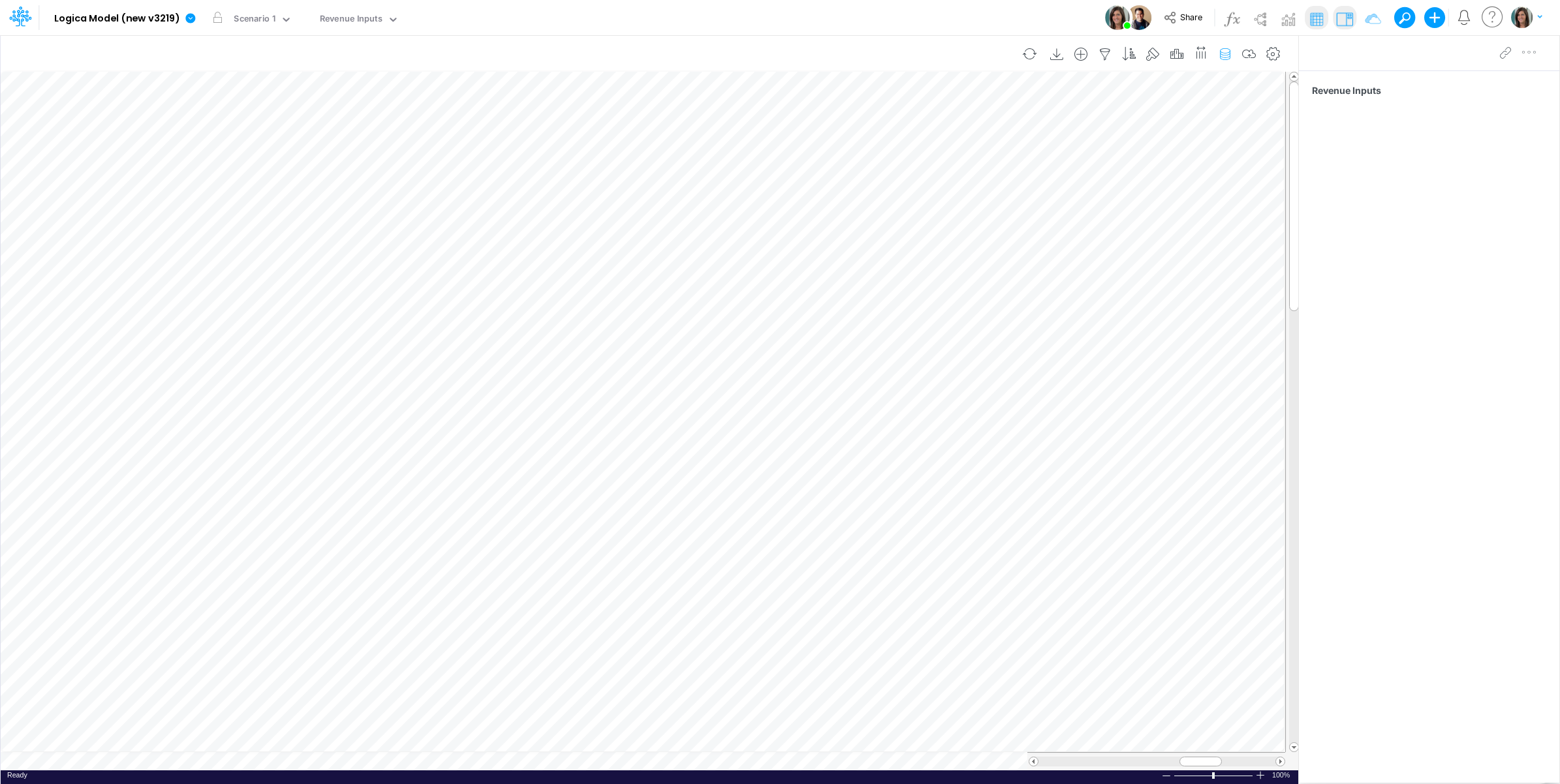
click at [1222, 56] on icon "button" at bounding box center [1225, 55] width 20 height 14
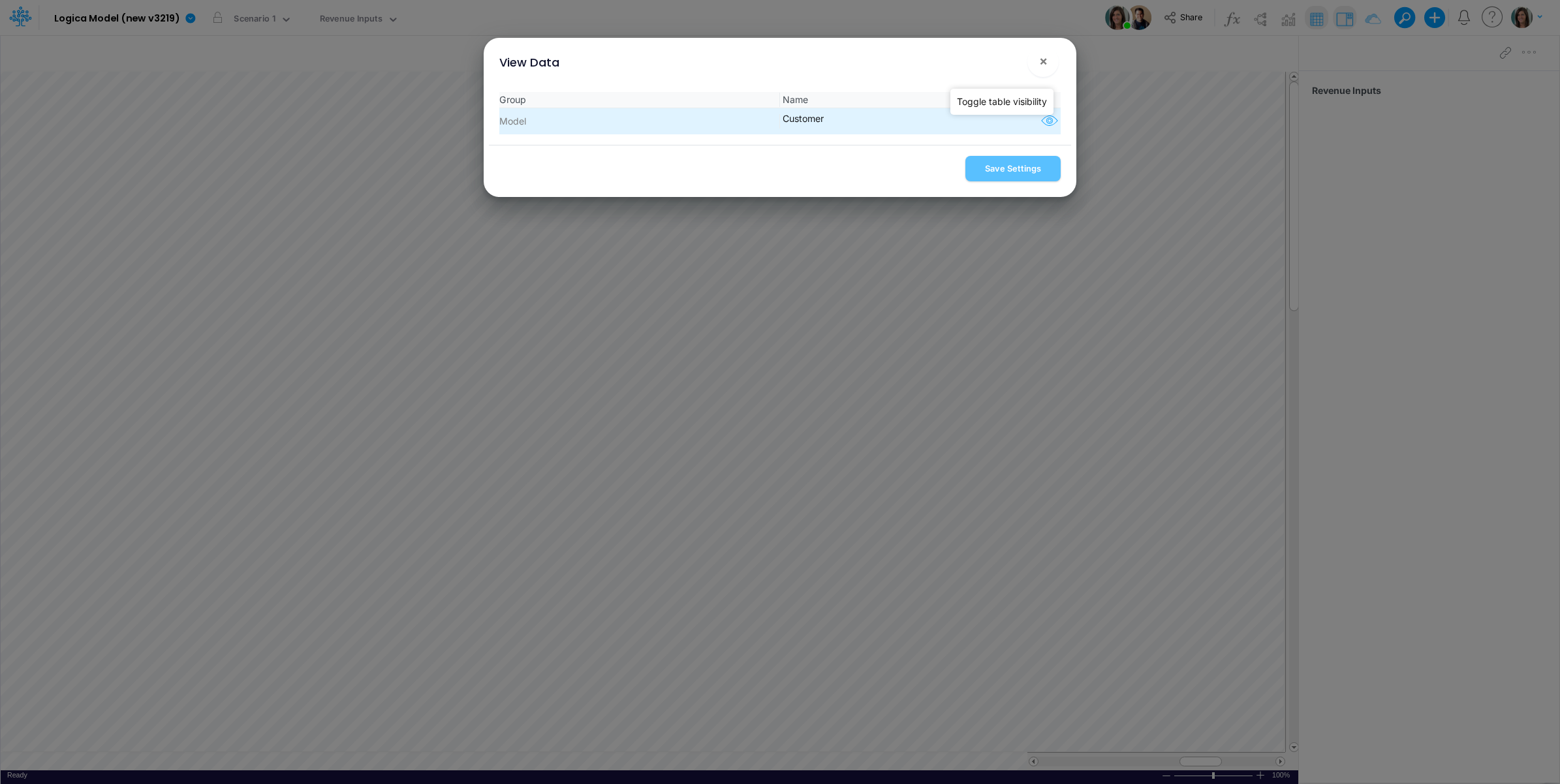
click at [1046, 124] on icon "button" at bounding box center [1050, 122] width 20 height 17
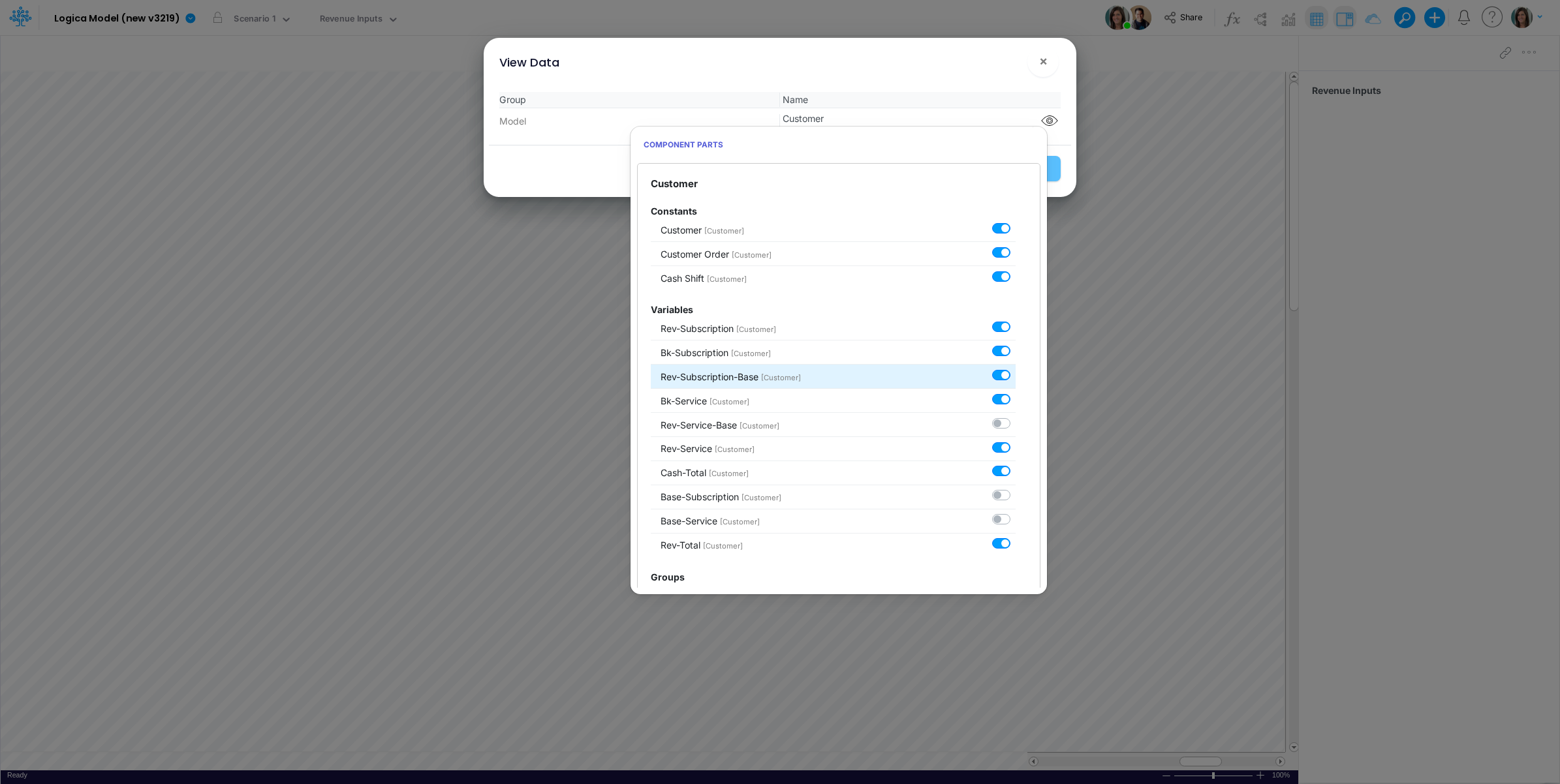
click at [1015, 368] on label at bounding box center [1015, 368] width 0 height 0
click at [1015, 372] on input "checkbox" at bounding box center [1020, 372] width 8 height 8
checkbox input "false"
click at [974, 85] on div "Group Name Model Customer" at bounding box center [780, 113] width 582 height 63
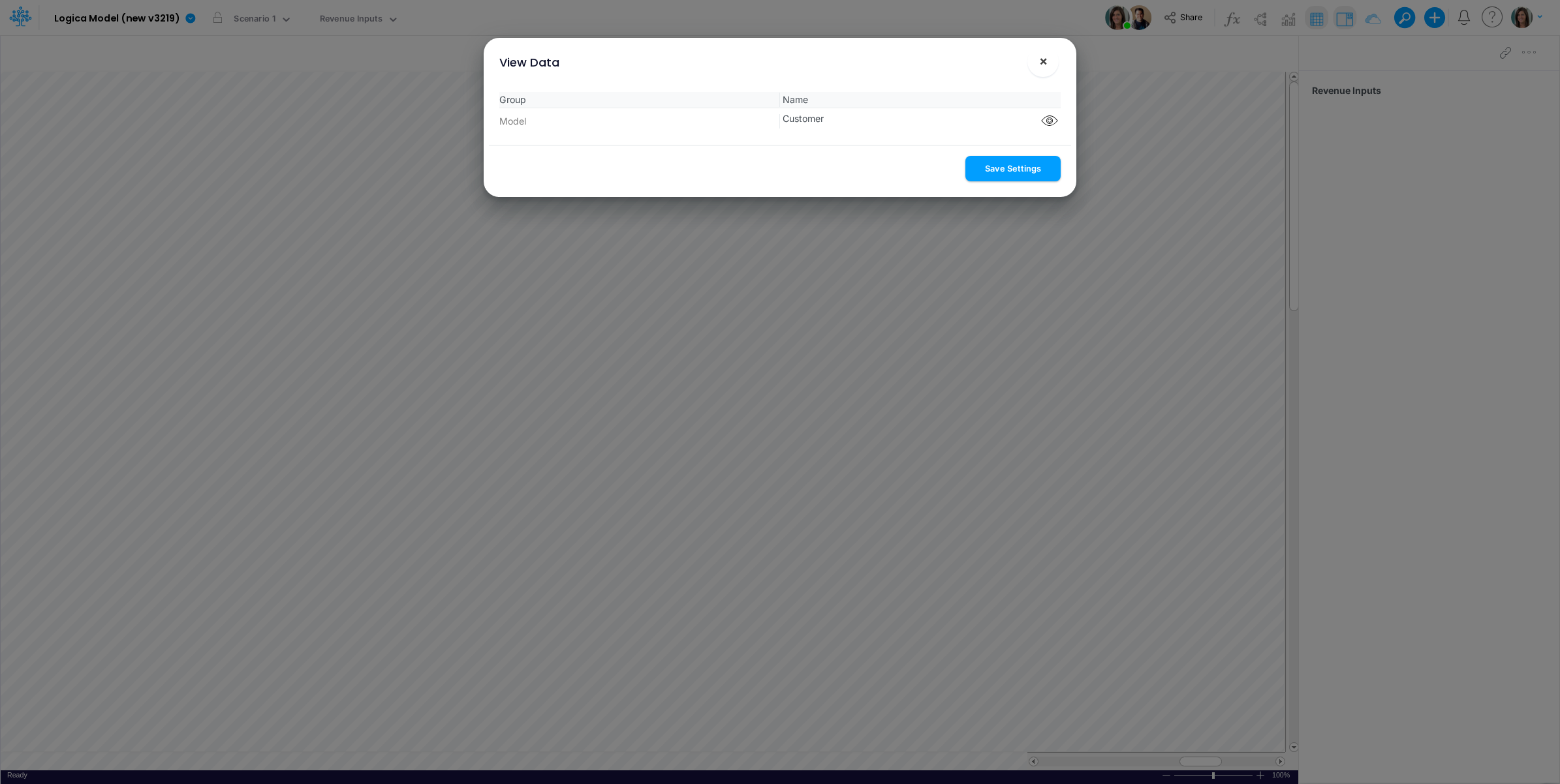
click at [1015, 163] on button "Save Settings" at bounding box center [1013, 169] width 96 height 25
click at [1042, 59] on span "×" at bounding box center [1044, 60] width 8 height 15
